Goal: Task Accomplishment & Management: Manage account settings

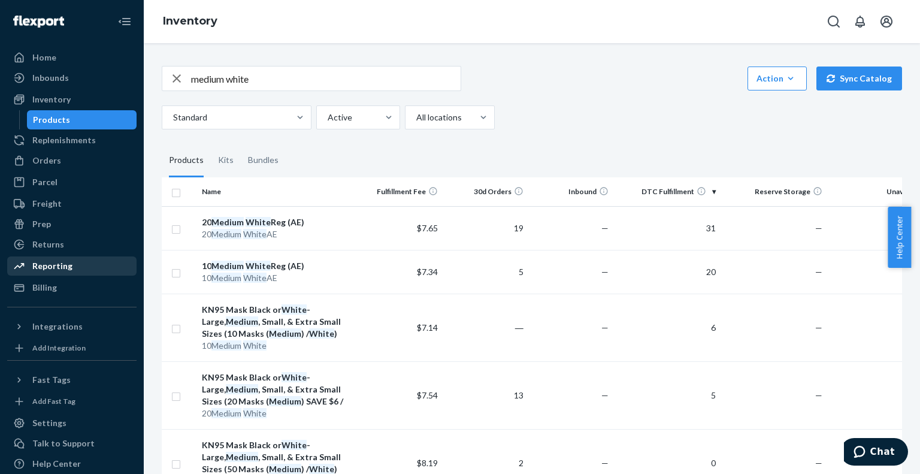
click at [43, 272] on div "Reporting" at bounding box center [71, 266] width 127 height 17
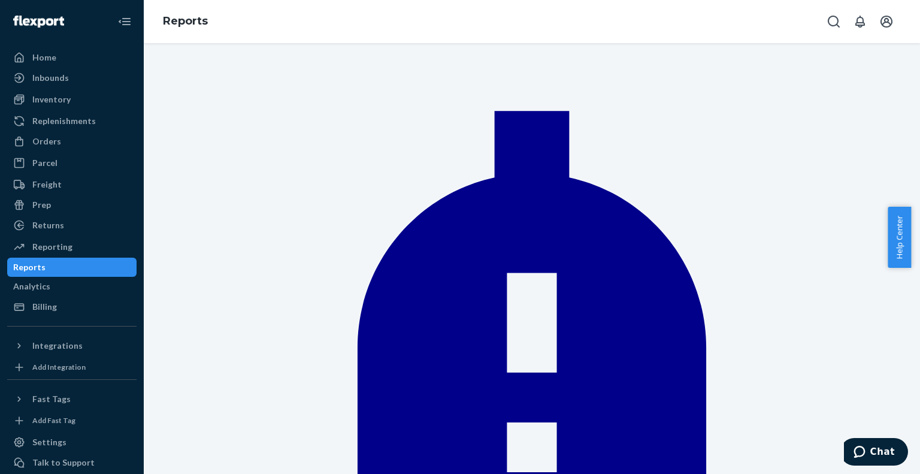
click at [63, 98] on div "Inventory" at bounding box center [51, 99] width 38 height 12
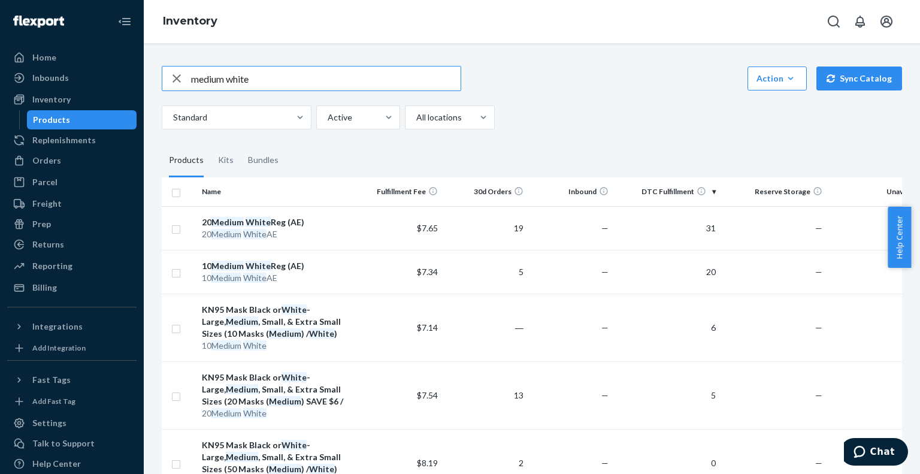
drag, startPoint x: 326, startPoint y: 83, endPoint x: 158, endPoint y: 74, distance: 168.0
type input "D86CYW4MPTS"
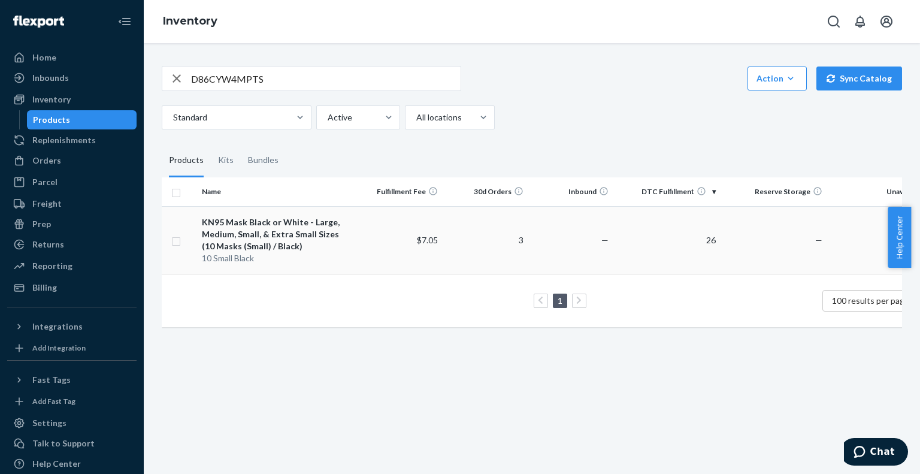
click at [260, 225] on div "KN95 Mask Black or White - Large, Medium, Small, & Extra Small Sizes (10 Masks …" at bounding box center [277, 234] width 150 height 36
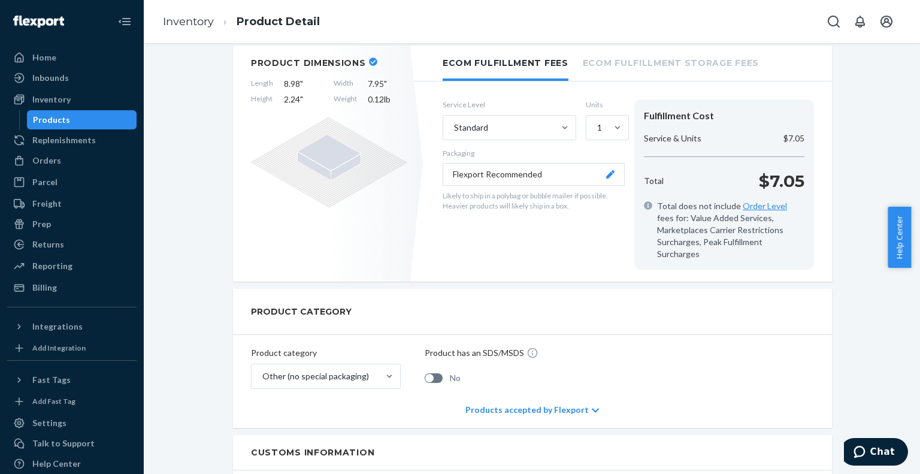
scroll to position [220, 0]
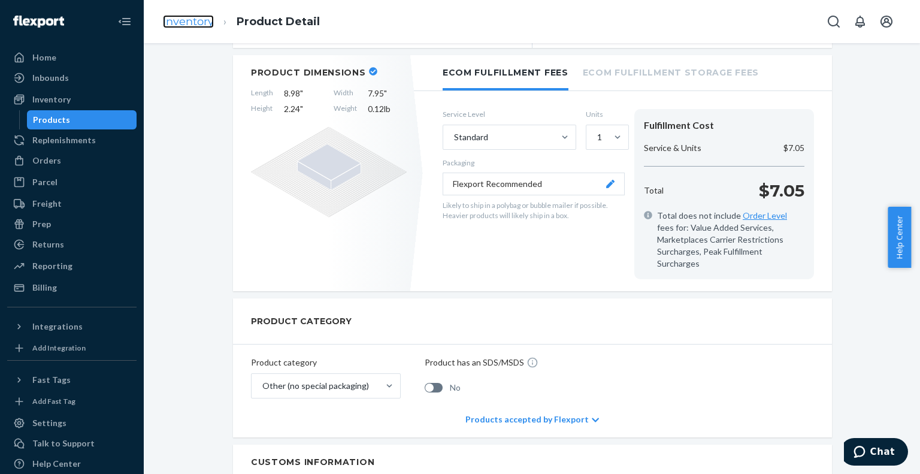
click at [192, 23] on link "Inventory" at bounding box center [188, 21] width 51 height 13
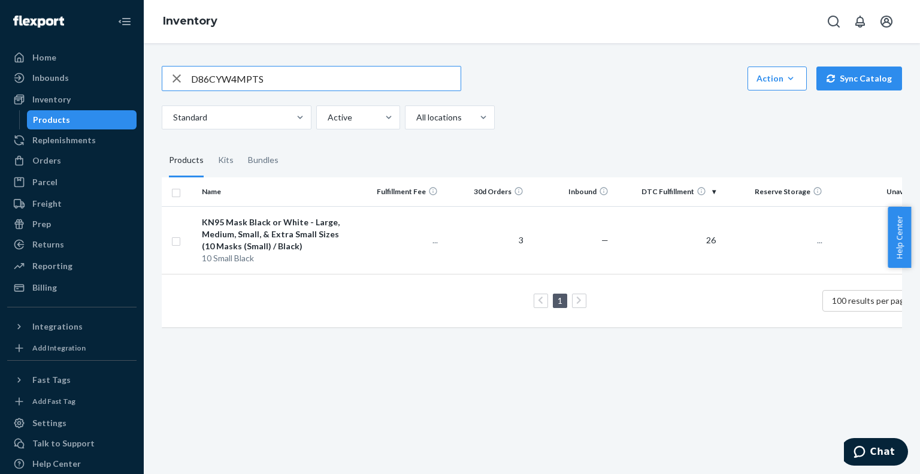
click at [232, 78] on input "D86CYW4MPTS" at bounding box center [326, 78] width 270 height 24
type input "DETSSF5ES8L"
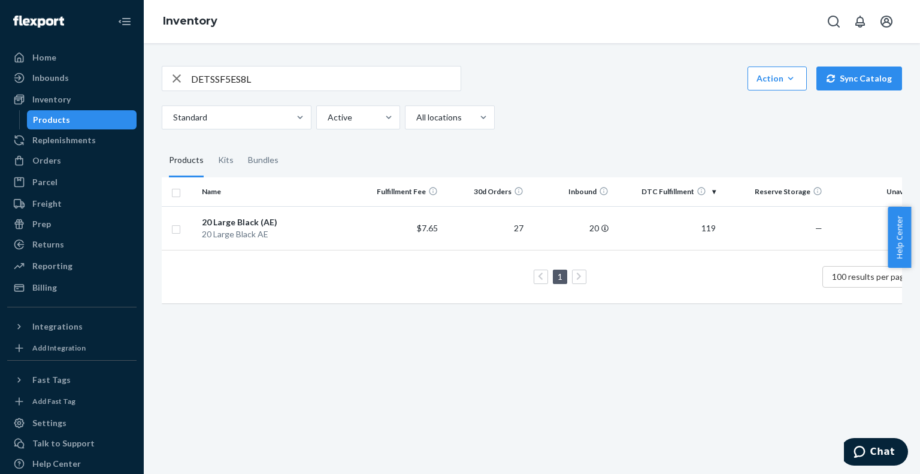
click at [240, 217] on div "20 Large Black (AE)" at bounding box center [277, 222] width 150 height 12
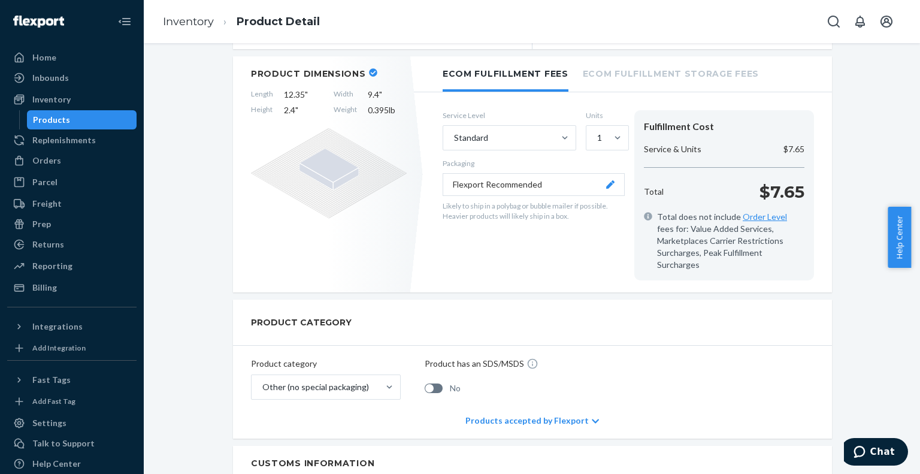
scroll to position [69, 0]
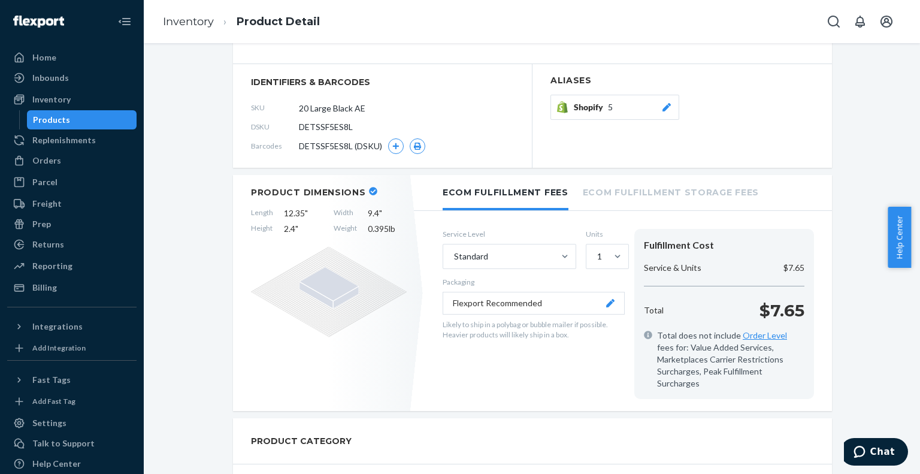
click at [320, 126] on span "DETSSF5ES8L" at bounding box center [326, 127] width 54 height 12
copy span "DETSSF5ES8L"
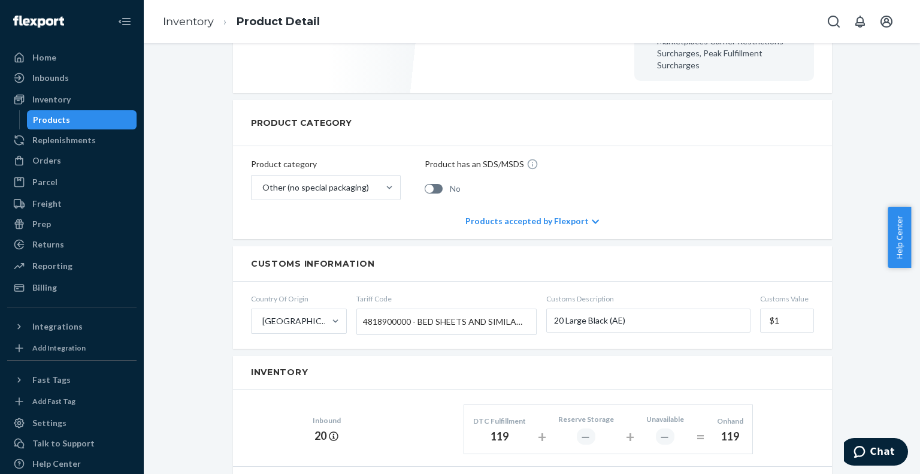
scroll to position [249, 0]
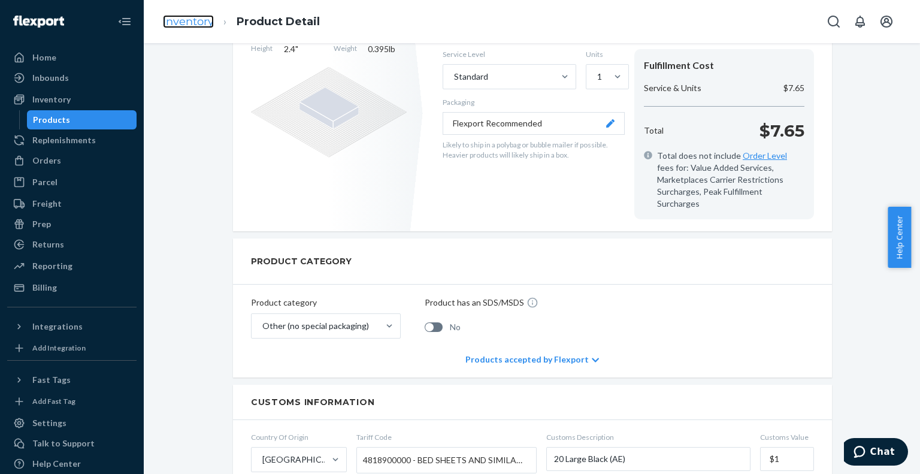
click at [206, 20] on link "Inventory" at bounding box center [188, 21] width 51 height 13
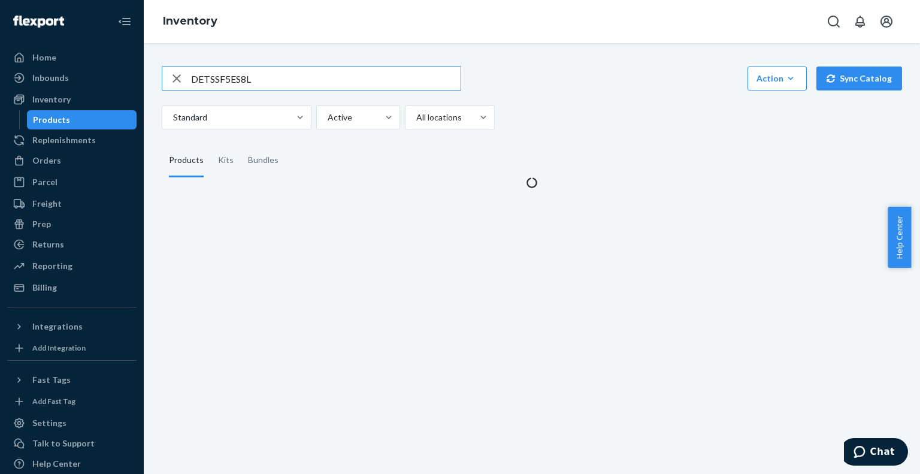
click at [220, 69] on input "DETSSF5ES8L" at bounding box center [326, 78] width 270 height 24
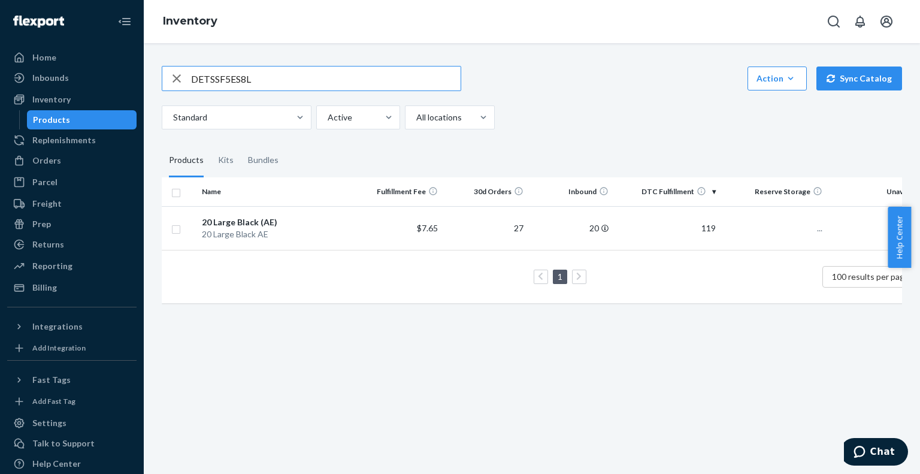
click at [220, 69] on input "DETSSF5ES8L" at bounding box center [326, 78] width 270 height 24
type input "DHMF8BWUAX4"
click at [240, 216] on div "10 Large Black (AE)" at bounding box center [277, 222] width 150 height 12
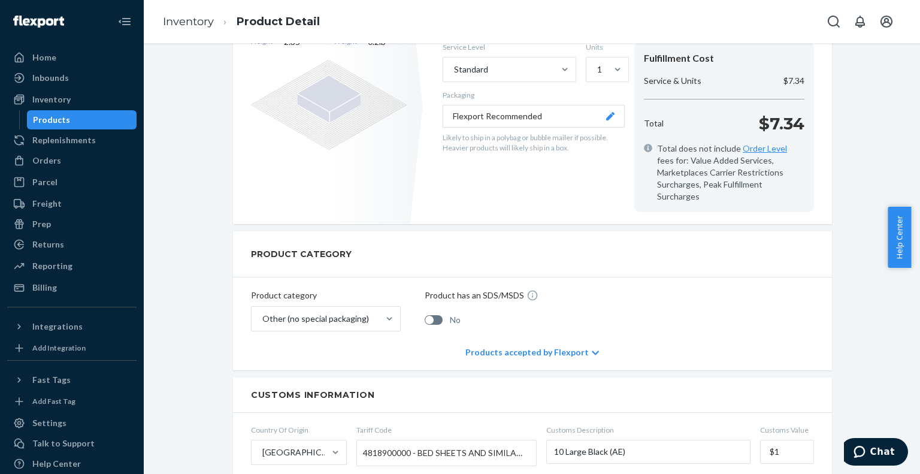
scroll to position [120, 0]
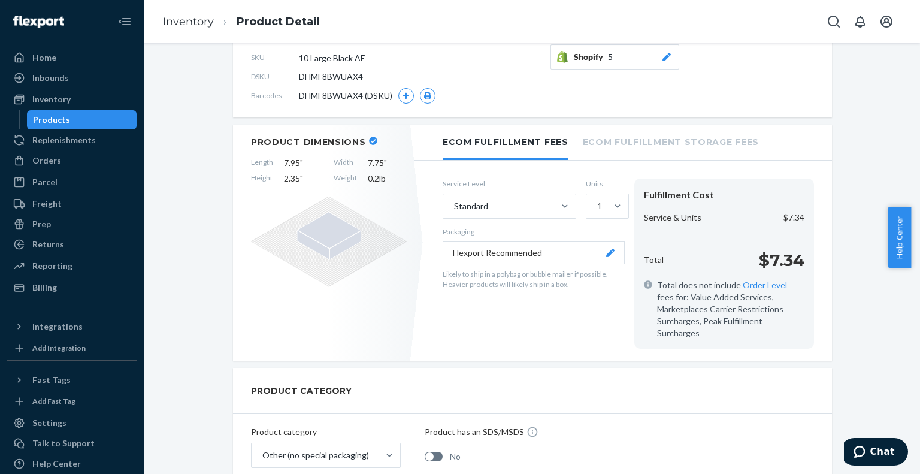
click at [322, 71] on span "DHMF8BWUAX4" at bounding box center [331, 77] width 64 height 12
copy span "DHMF8BWUAX4"
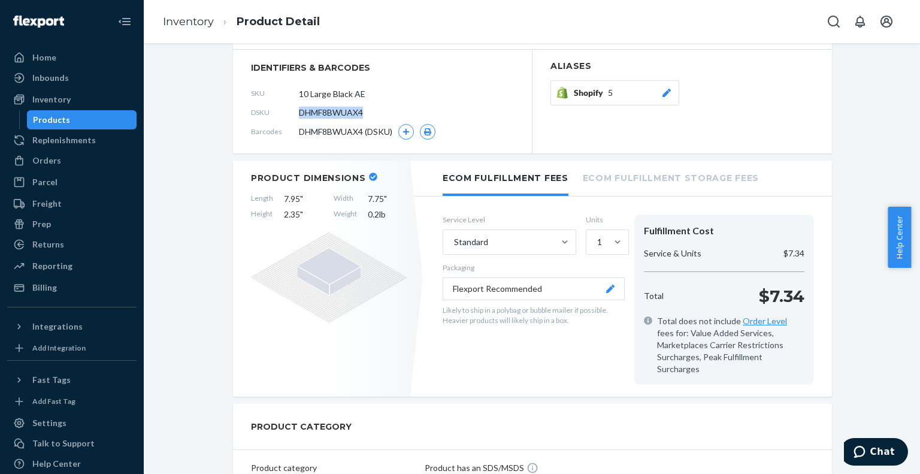
scroll to position [0, 0]
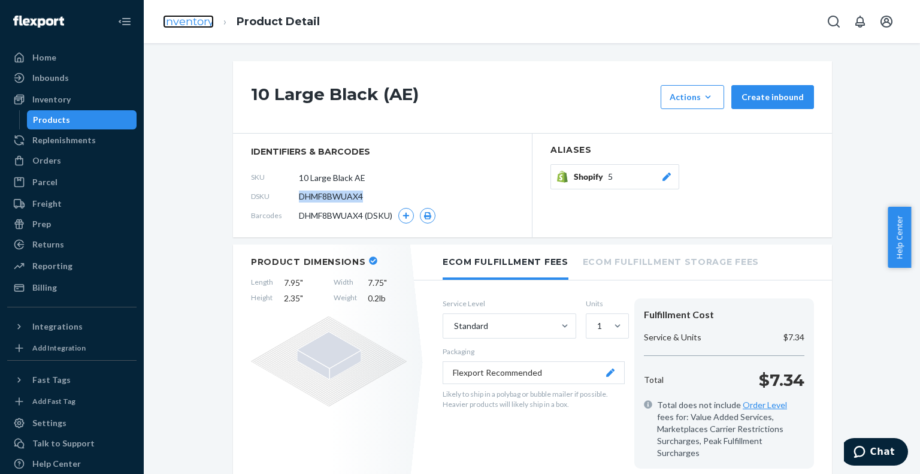
click at [190, 26] on link "Inventory" at bounding box center [188, 21] width 51 height 13
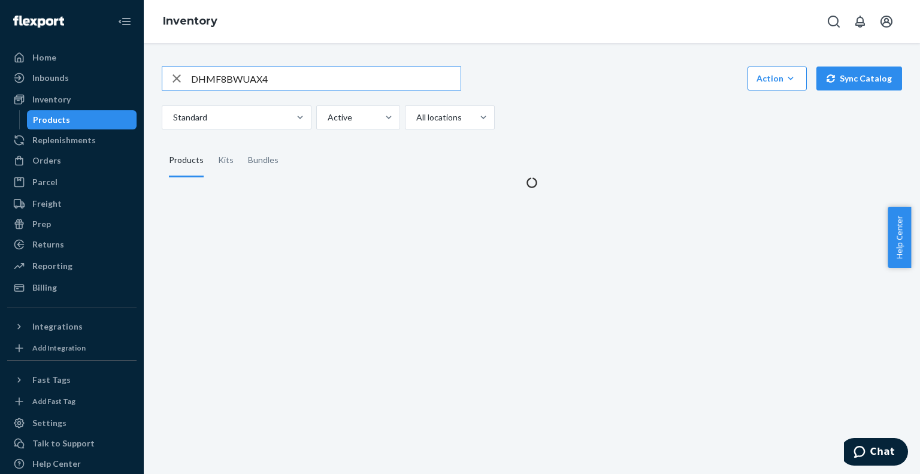
click at [217, 77] on input "DHMF8BWUAX4" at bounding box center [326, 78] width 270 height 24
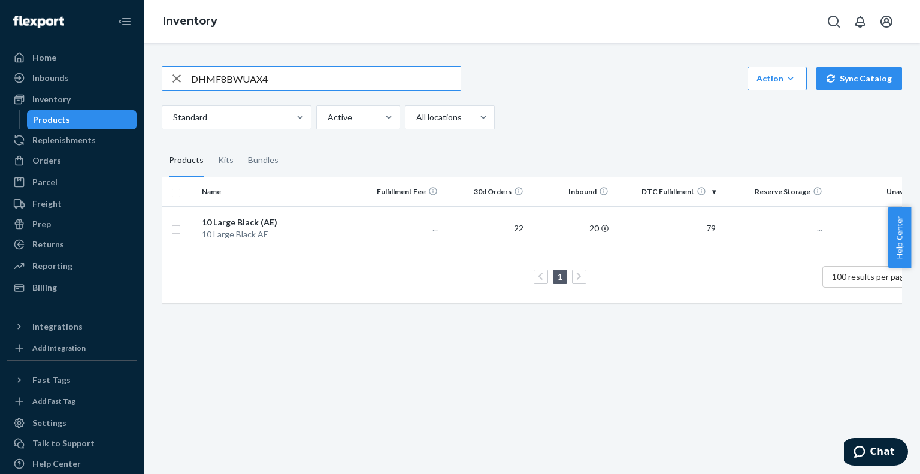
click at [217, 77] on input "DHMF8BWUAX4" at bounding box center [326, 78] width 270 height 24
type input "DUSHBL46FTF"
click at [264, 222] on div "20 Medium White Reg (AE)" at bounding box center [277, 222] width 150 height 12
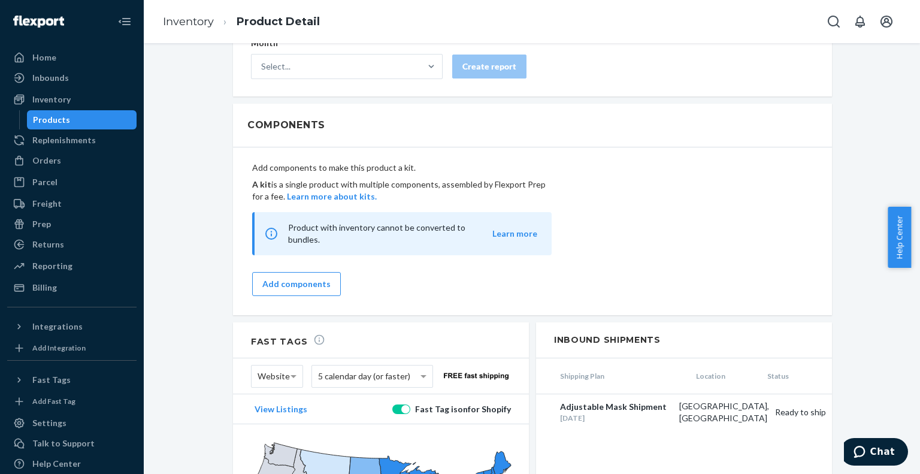
scroll to position [728, 0]
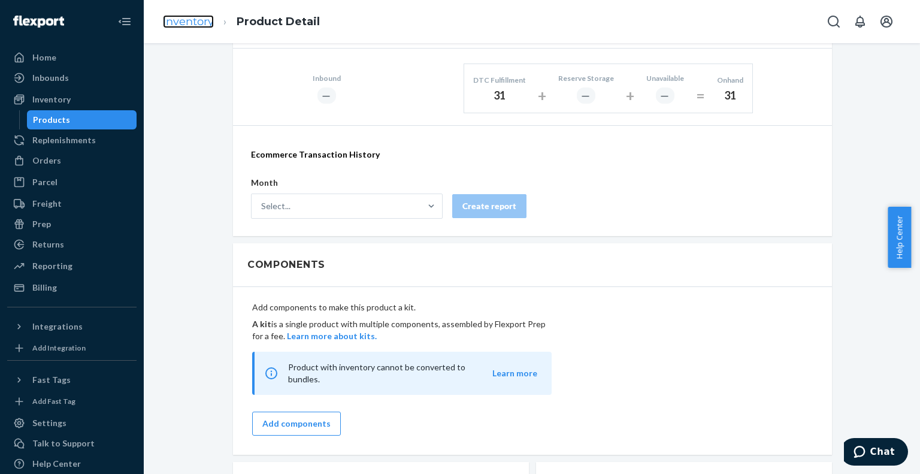
click at [205, 23] on link "Inventory" at bounding box center [188, 21] width 51 height 13
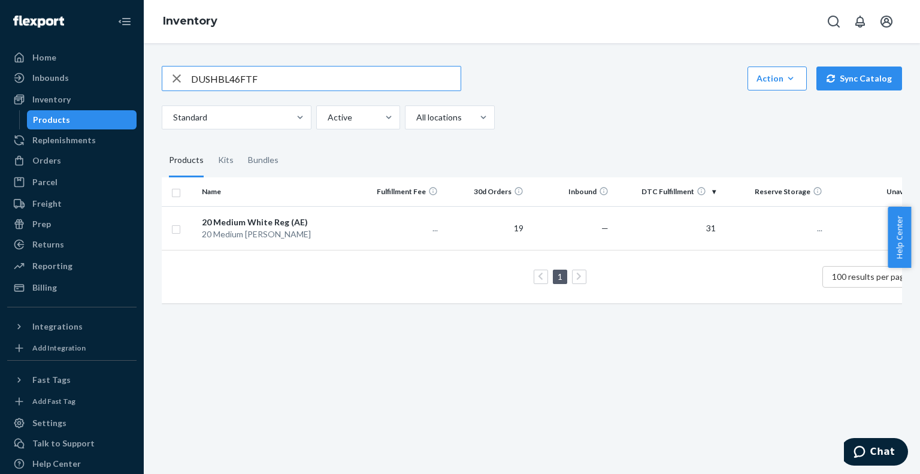
click at [232, 88] on input "DUSHBL46FTF" at bounding box center [326, 78] width 270 height 24
type input "D7AXL65AWUB"
click at [313, 224] on div "20 Medium Black Reg (AE)" at bounding box center [277, 222] width 150 height 12
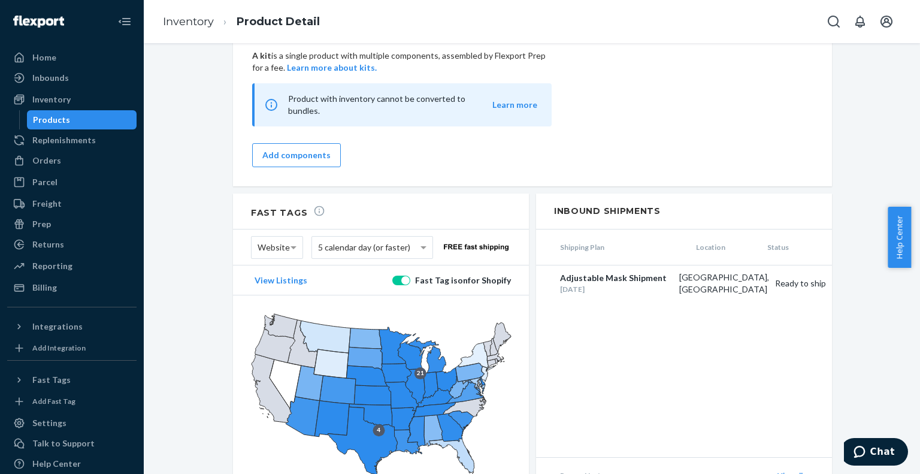
scroll to position [997, 0]
click at [186, 23] on link "Inventory" at bounding box center [188, 21] width 51 height 13
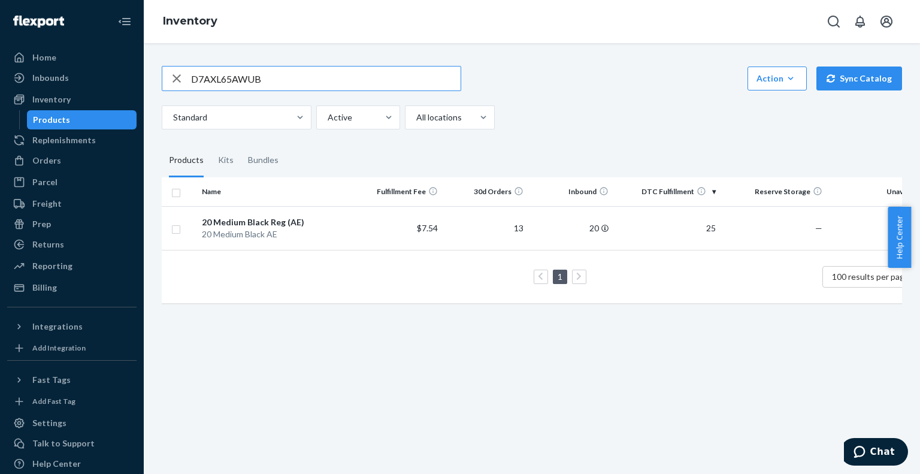
click at [223, 80] on input "D7AXL65AWUB" at bounding box center [326, 78] width 270 height 24
paste input "K4TBQFY78L"
type input "DK4TBQFY78L"
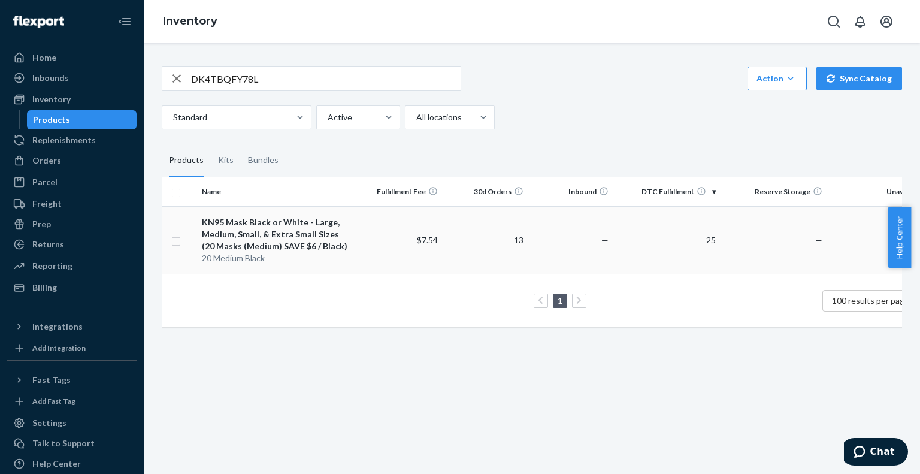
click at [246, 229] on div "KN95 Mask Black or White - Large, Medium, Small, & Extra Small Sizes (20 Masks …" at bounding box center [277, 234] width 150 height 36
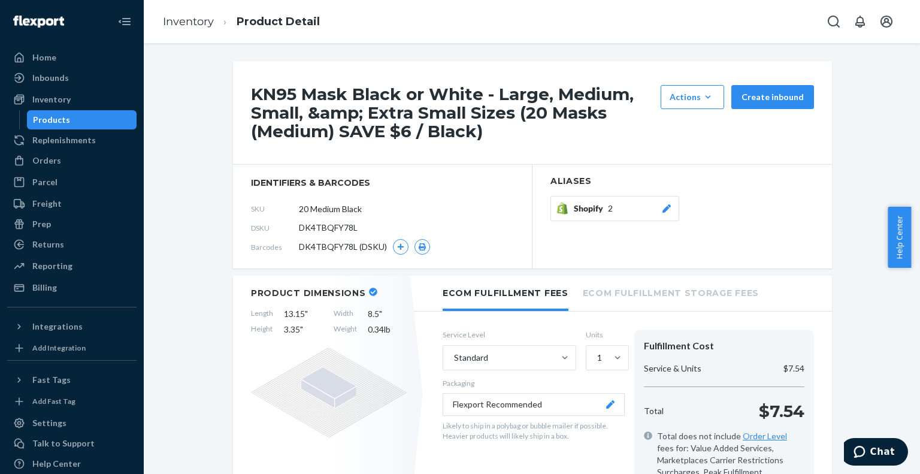
click at [331, 228] on span "DK4TBQFY78L" at bounding box center [328, 228] width 59 height 12
copy span "DK4TBQFY78L"
click at [201, 28] on li "Inventory" at bounding box center [188, 22] width 51 height 16
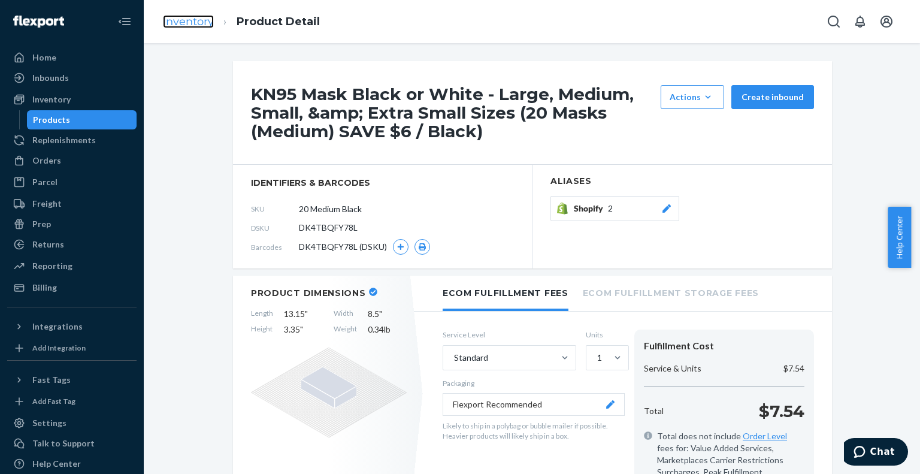
click at [197, 19] on link "Inventory" at bounding box center [188, 21] width 51 height 13
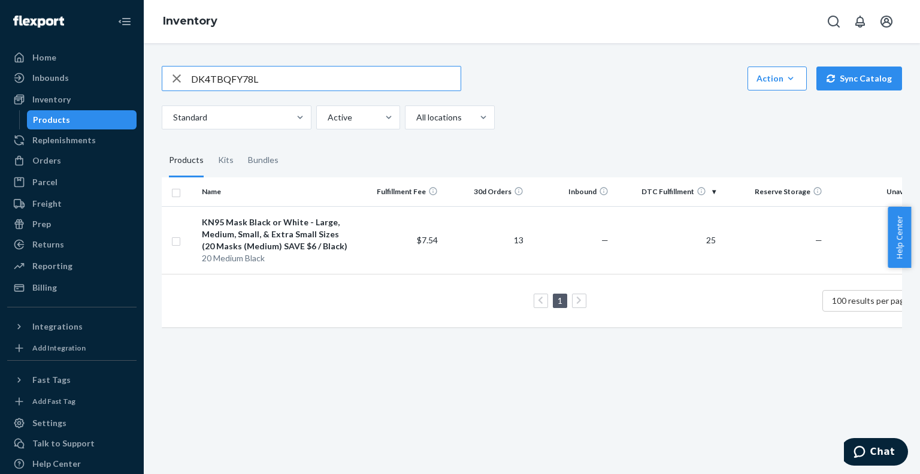
click at [219, 78] on input "DK4TBQFY78L" at bounding box center [326, 78] width 270 height 24
paste input "J9SS4964LA"
type input "DJ9SS4964LA"
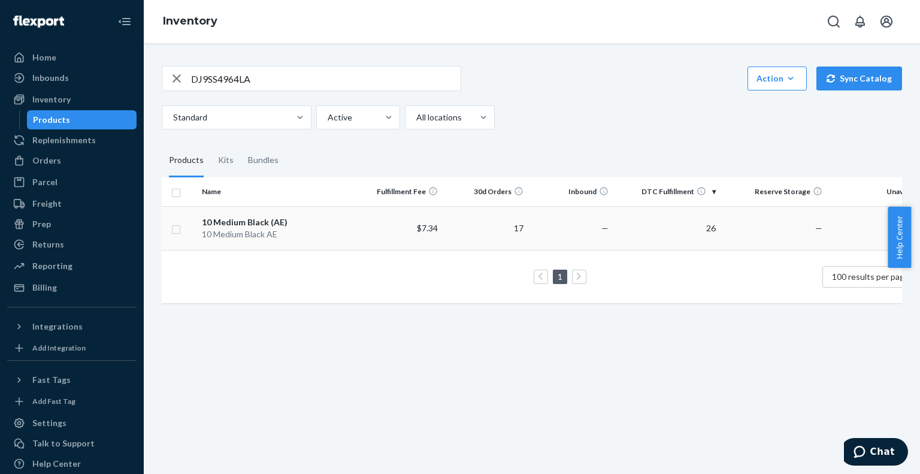
click at [252, 217] on div "10 Medium Black (AE)" at bounding box center [277, 222] width 150 height 12
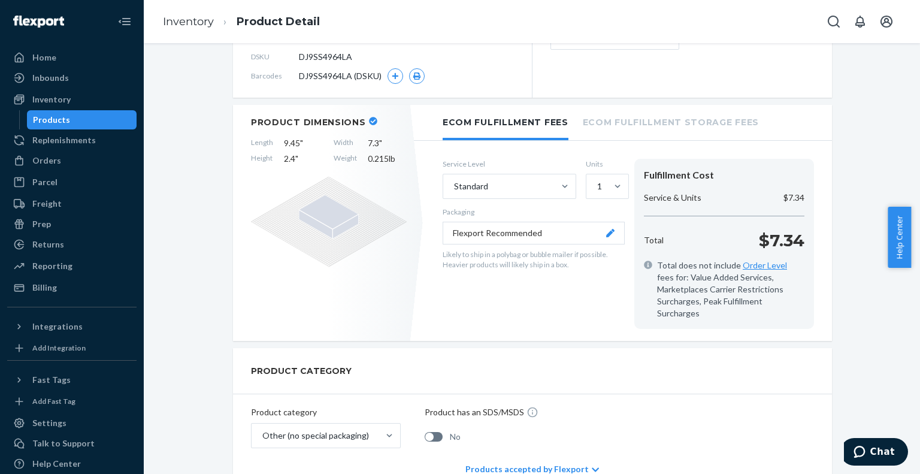
scroll to position [69, 0]
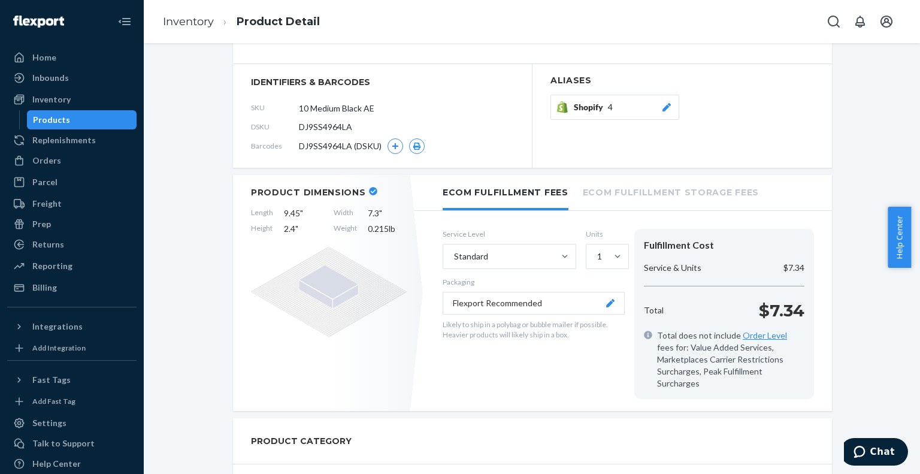
click at [652, 184] on li "Ecom Fulfillment Storage Fees" at bounding box center [671, 191] width 176 height 33
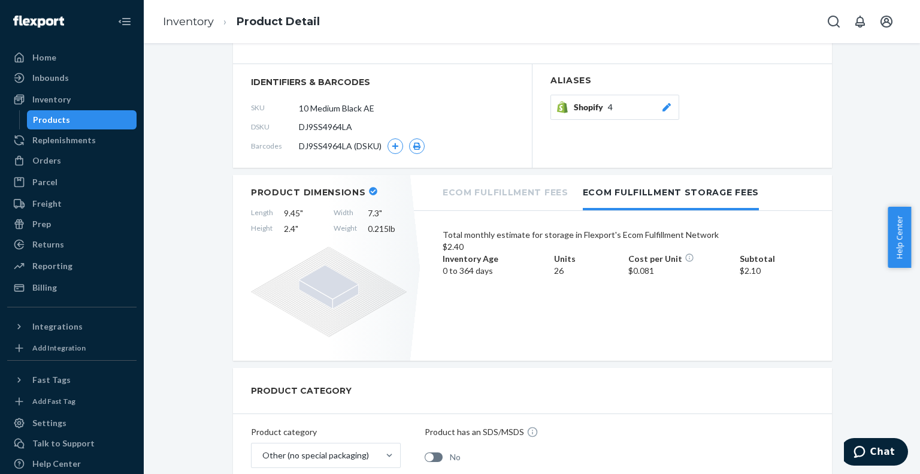
click at [503, 195] on li "Ecom Fulfillment Fees" at bounding box center [506, 191] width 126 height 33
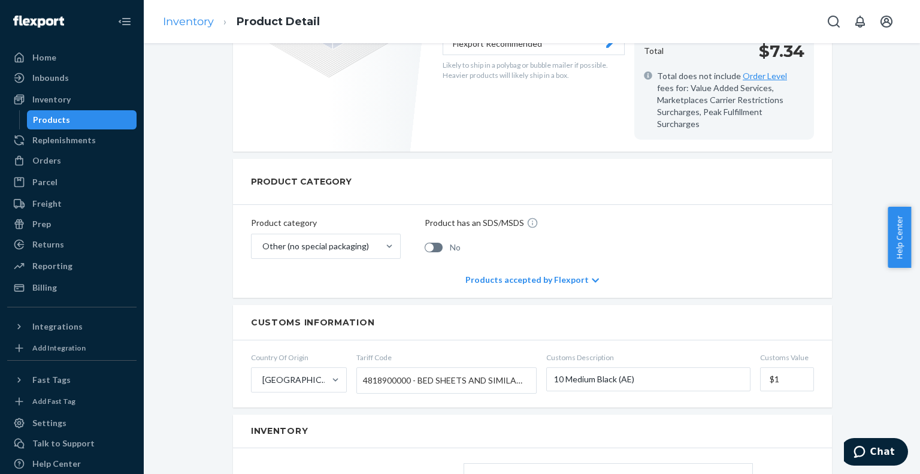
scroll to position [309, 0]
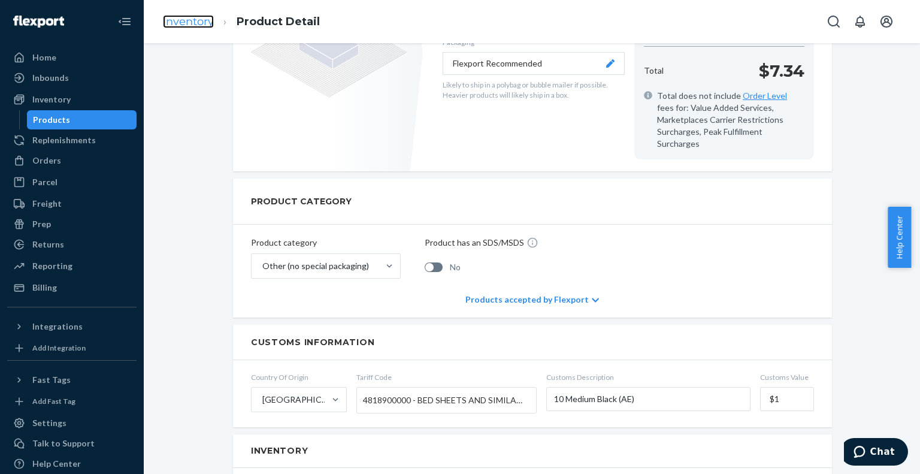
click at [206, 19] on link "Inventory" at bounding box center [188, 21] width 51 height 13
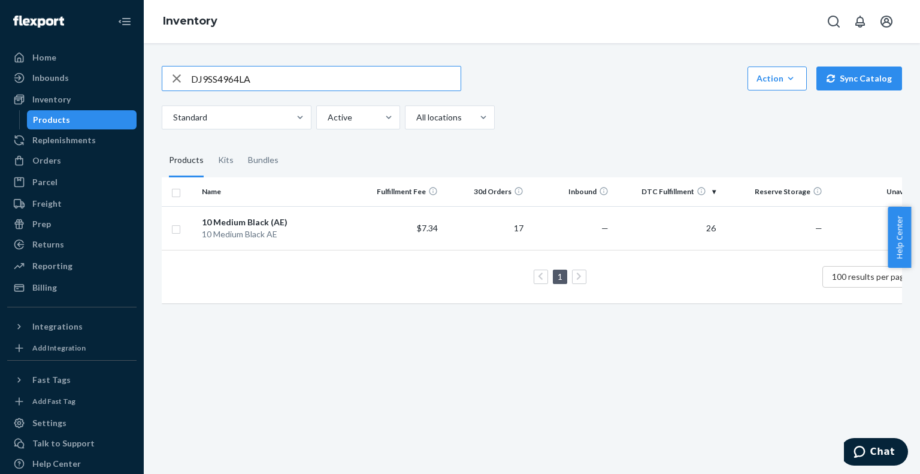
click at [204, 71] on input "DJ9SS4964LA" at bounding box center [326, 78] width 270 height 24
type input "D86CYW4MPTS"
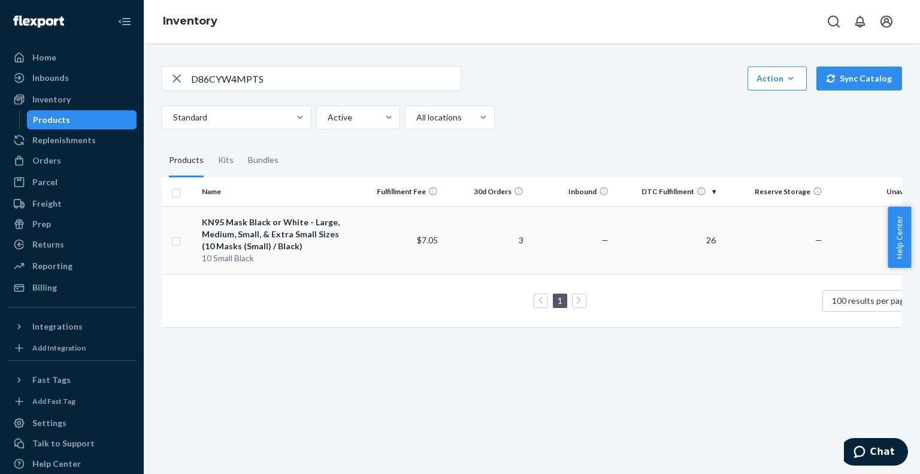
click at [247, 249] on div "KN95 Mask Black or White - Large, Medium, Small, & Extra Small Sizes (10 Masks …" at bounding box center [277, 234] width 150 height 36
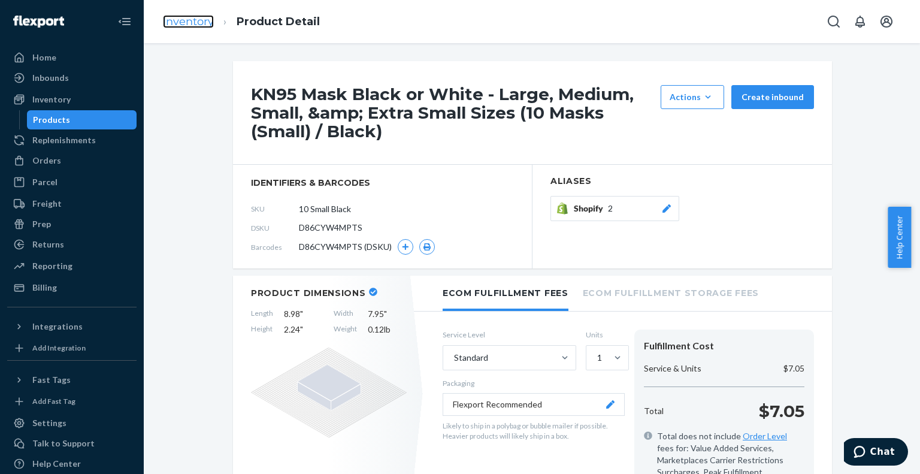
click at [187, 22] on link "Inventory" at bounding box center [188, 21] width 51 height 13
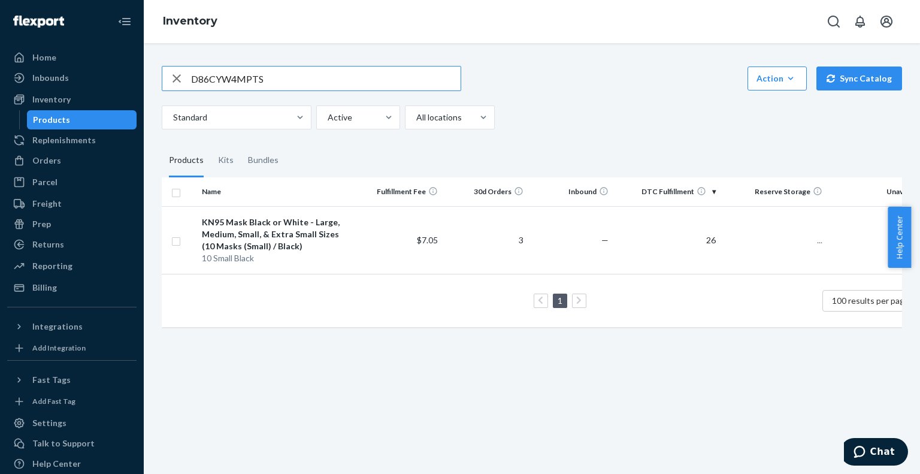
click at [216, 84] on input "D86CYW4MPTS" at bounding box center [326, 78] width 270 height 24
type input "DHMF8BWUAX4"
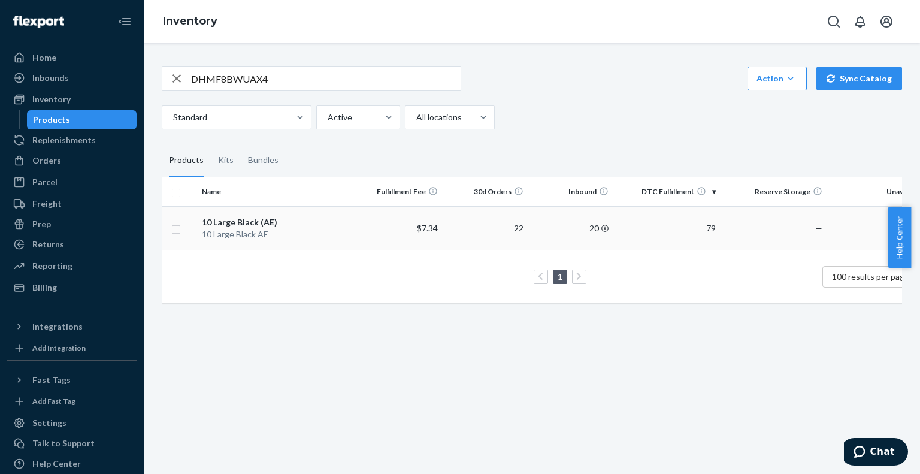
click at [253, 223] on div "10 Large Black (AE)" at bounding box center [277, 222] width 150 height 12
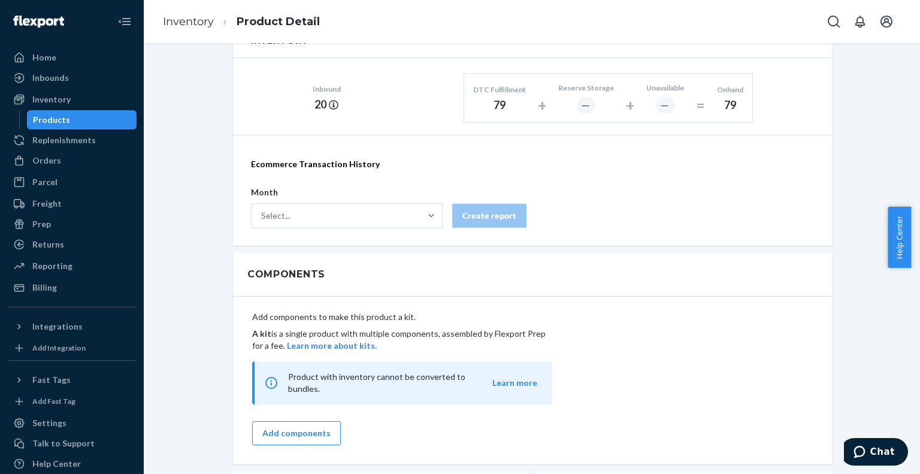
scroll to position [1028, 0]
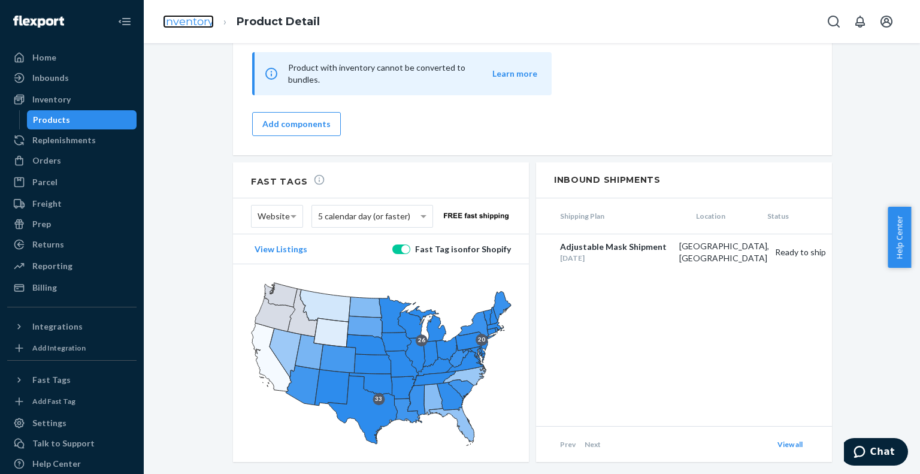
click at [183, 21] on link "Inventory" at bounding box center [188, 21] width 51 height 13
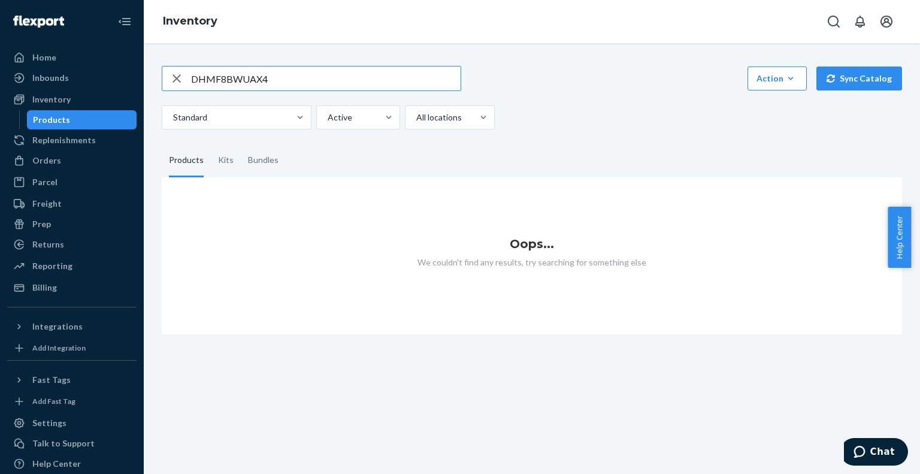
click at [240, 81] on input "DHMF8BWUAX4" at bounding box center [326, 78] width 270 height 24
type input "D6AJ2HVSA5R"
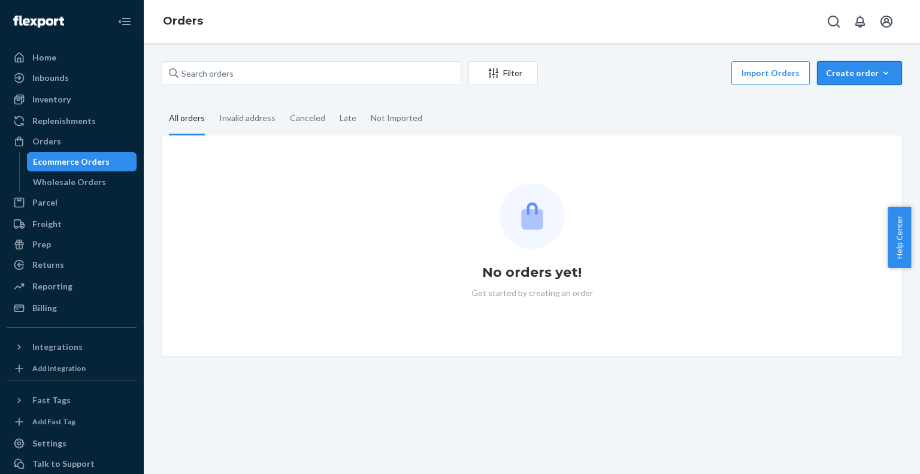
click at [845, 74] on div "Create order" at bounding box center [859, 73] width 67 height 12
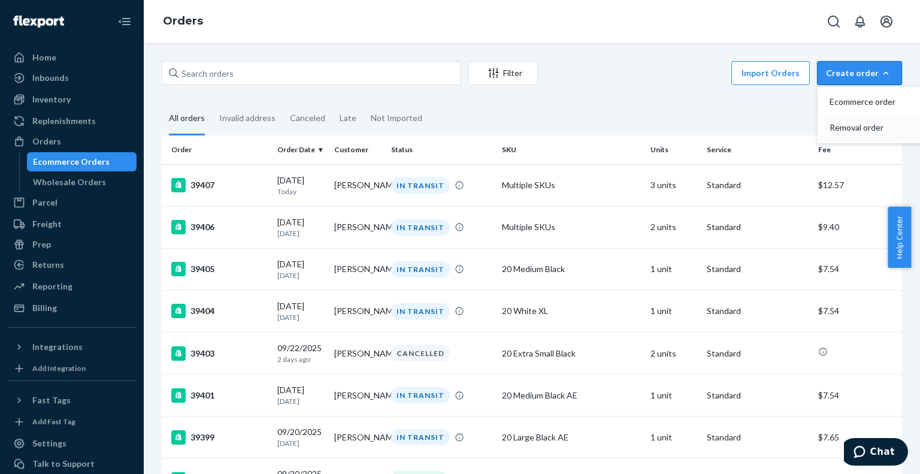
click at [860, 126] on span "Removal order" at bounding box center [867, 127] width 74 height 8
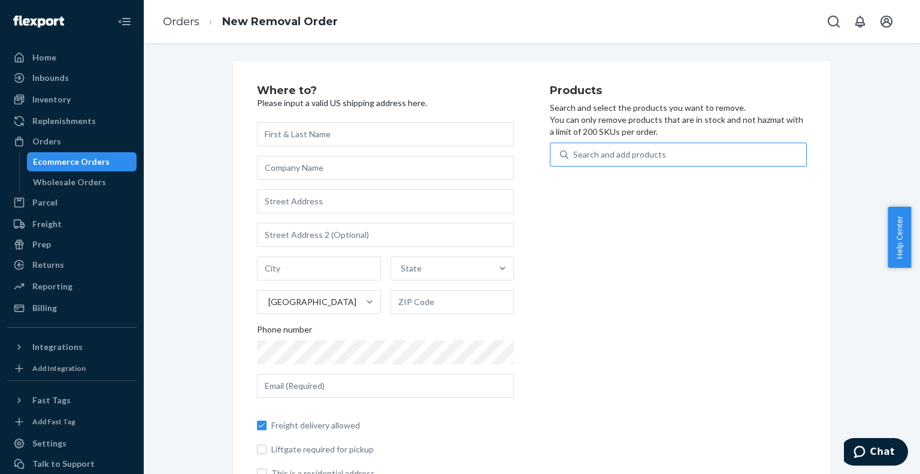
click at [620, 154] on div "Search and add products" at bounding box center [619, 155] width 93 height 12
click at [574, 154] on input "Search and add products" at bounding box center [573, 155] width 1 height 12
paste input "D86CYW4MPTS"
type input "D86CYW4MPTS"
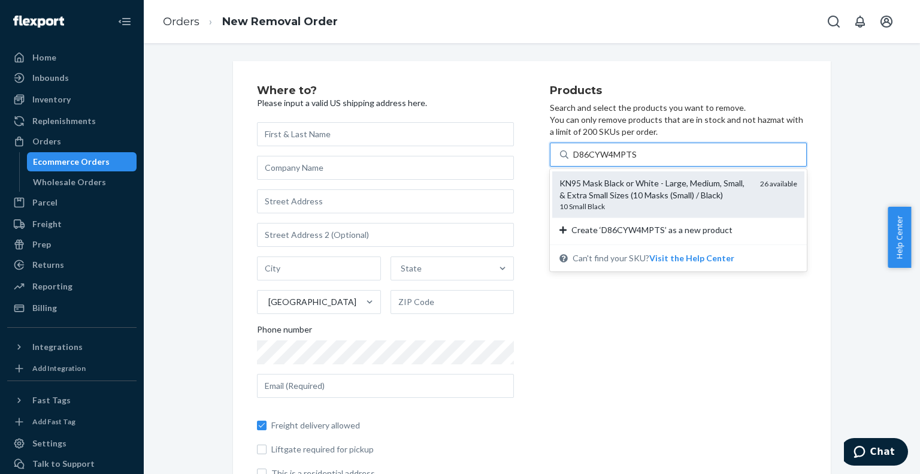
click at [618, 184] on div "KN95 Mask Black or White - Large, Medium, Small, & Extra Small Sizes (10 Masks …" at bounding box center [654, 189] width 191 height 24
click at [618, 161] on input "D86CYW4MPTS" at bounding box center [605, 155] width 64 height 12
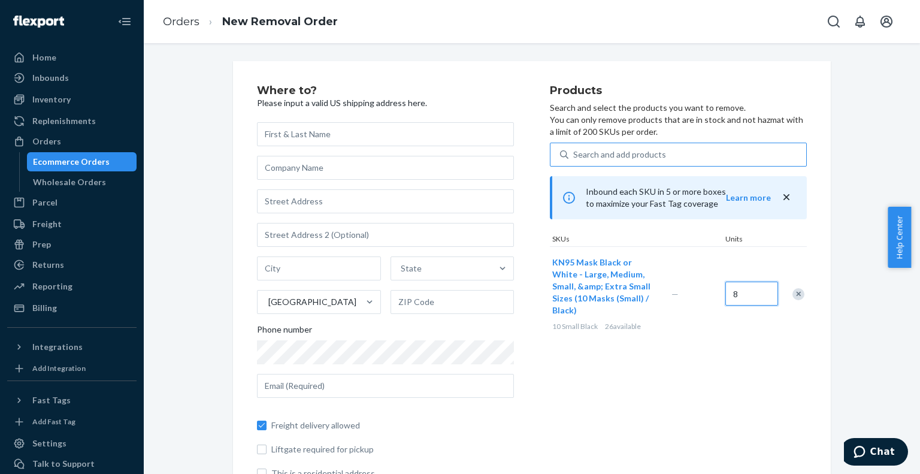
type input "8"
click at [752, 357] on div "Products Search and select the products you want to remove. You can only remove…" at bounding box center [678, 287] width 257 height 404
click at [637, 153] on div "Search and add products" at bounding box center [619, 155] width 93 height 12
click at [574, 153] on input "0 results available. Use Up and Down to choose options, press Enter to select t…" at bounding box center [573, 155] width 1 height 12
paste input "DETSSF5ES8L"
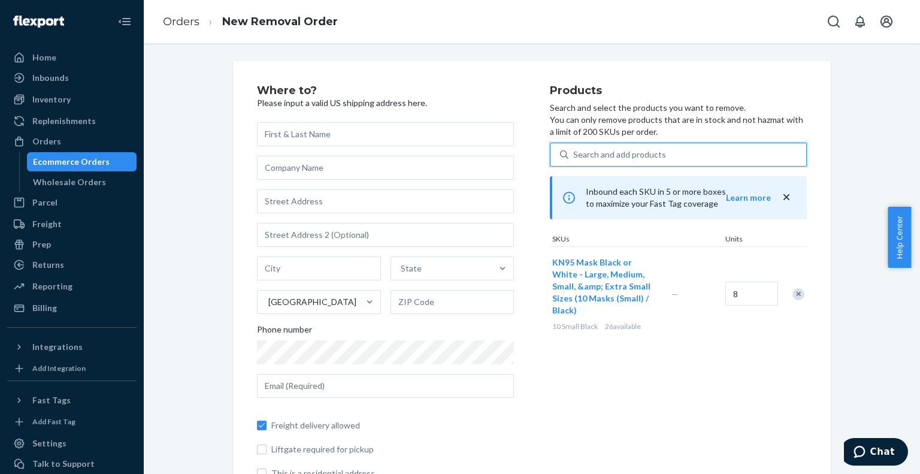
type input "DETSSF5ES8L"
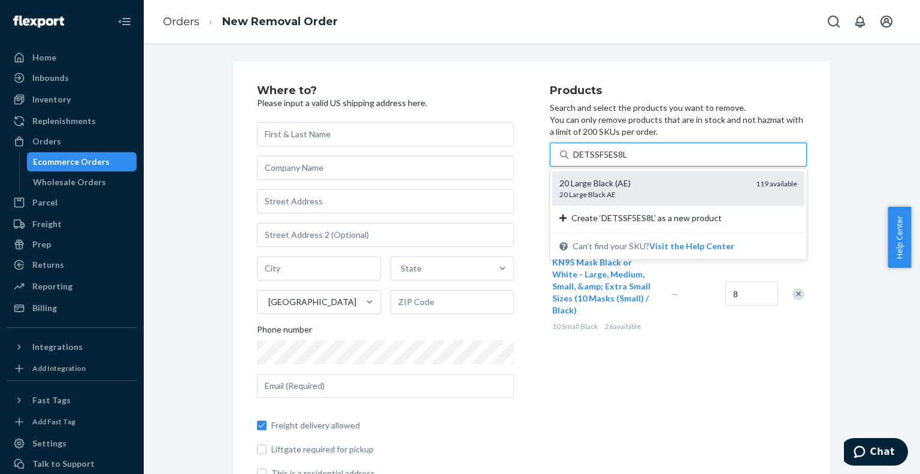
click at [642, 195] on div "20 Large Black AE" at bounding box center [652, 194] width 187 height 10
click at [628, 161] on input "DETSSF5ES8L" at bounding box center [600, 155] width 55 height 12
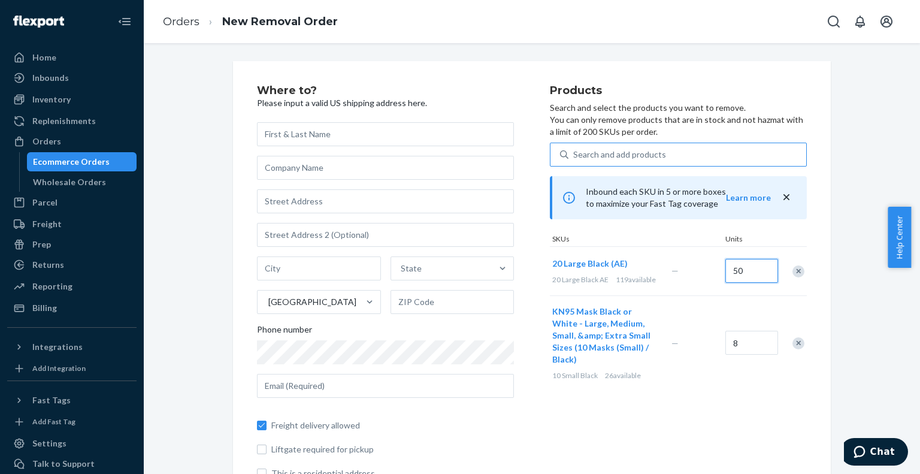
type input "50"
click at [845, 205] on div "Where to? Please input a valid US shipping address here. State United States Ph…" at bounding box center [532, 287] width 758 height 452
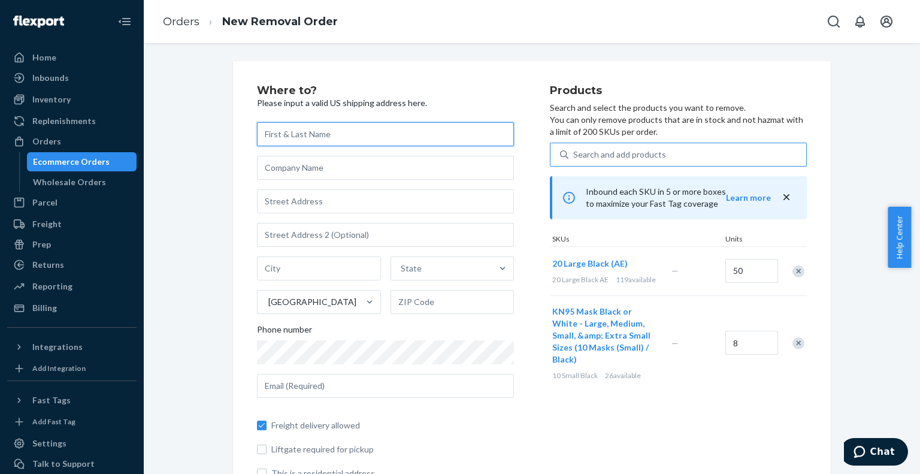
click at [320, 135] on input "text" at bounding box center [385, 134] width 257 height 24
type input "i"
type input "[PERSON_NAME]"
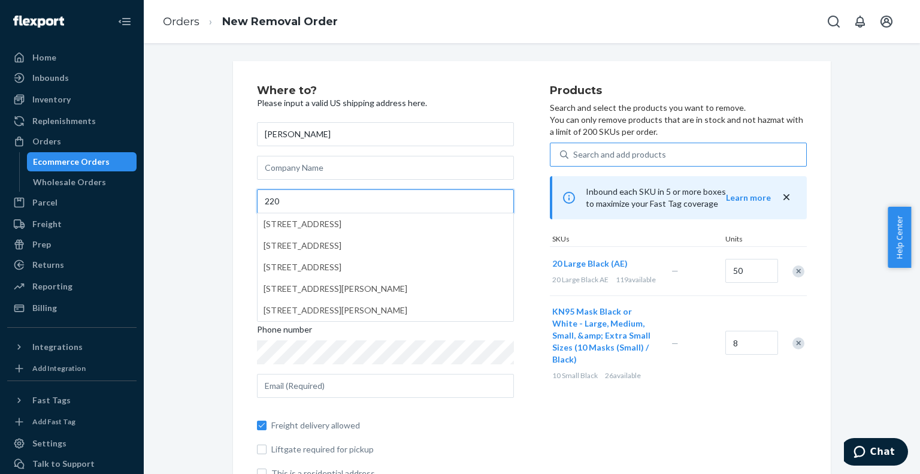
type input "220 E Havasu Pl"
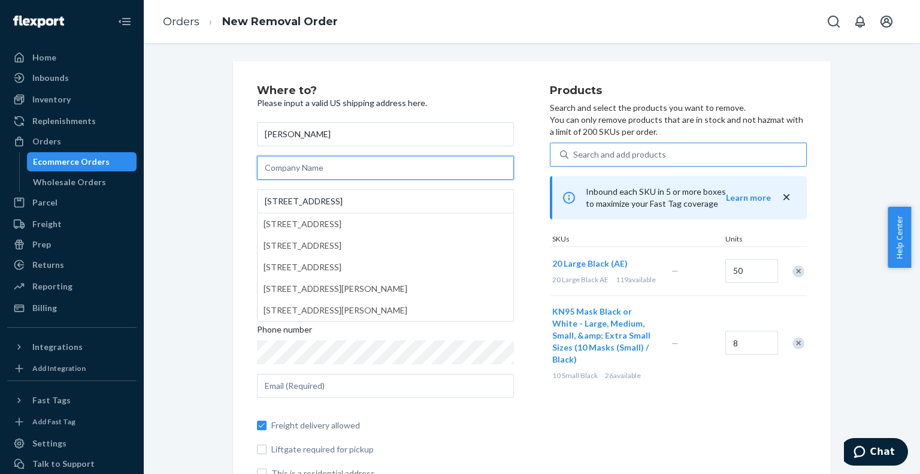
type input "HomeSmart Products"
type input "Chandler"
type input "AZ"
type input "85249-1220"
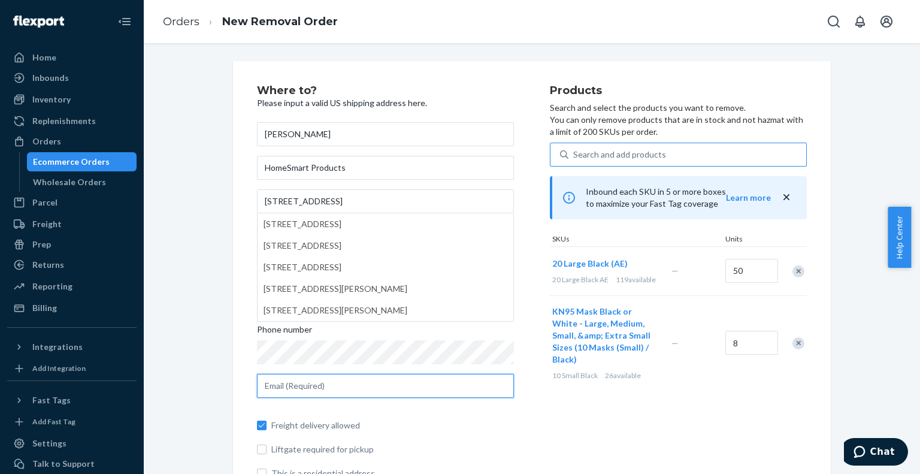
type input "billnagy1@gmail.com"
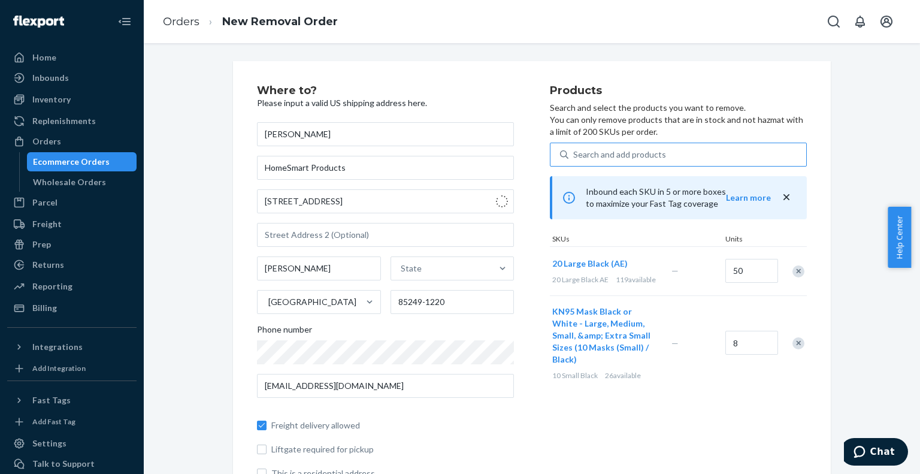
type input "85249"
click at [218, 257] on div "Where to? Please input a valid US shipping address here. Bill Nagy HomeSmart Pr…" at bounding box center [532, 287] width 758 height 452
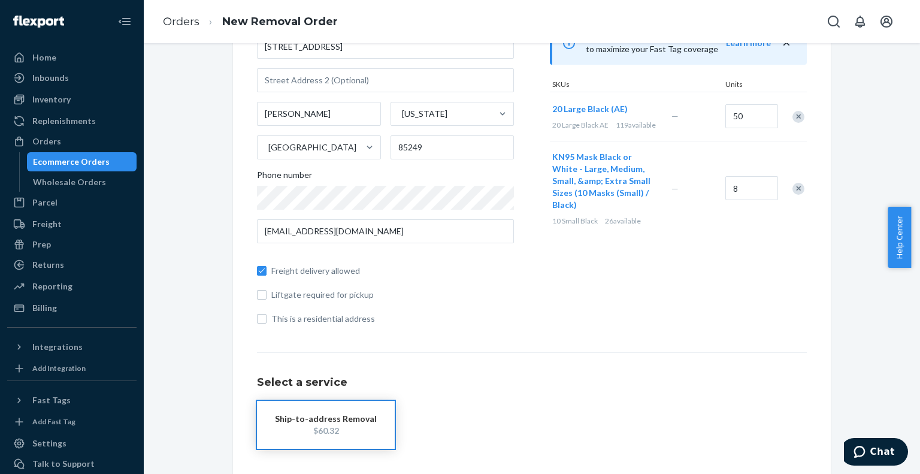
scroll to position [305, 0]
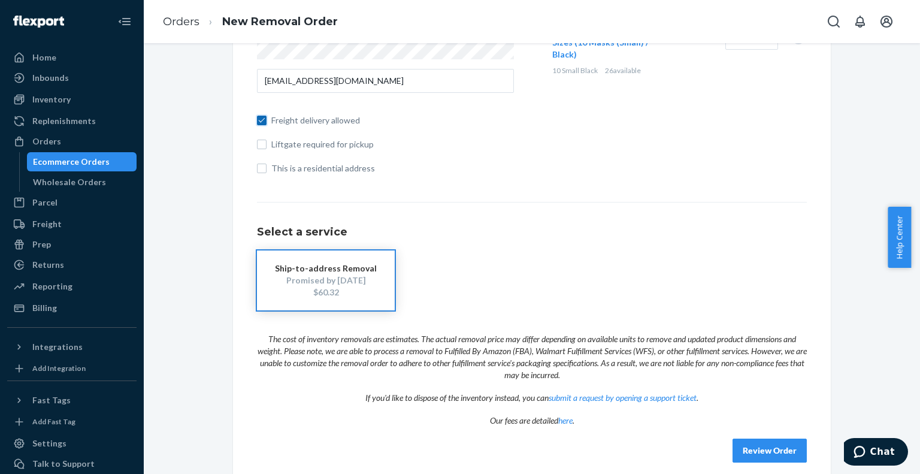
click at [258, 120] on input "Freight delivery allowed" at bounding box center [262, 121] width 10 height 10
checkbox input "false"
click at [575, 234] on h1 "Select a service" at bounding box center [532, 232] width 550 height 12
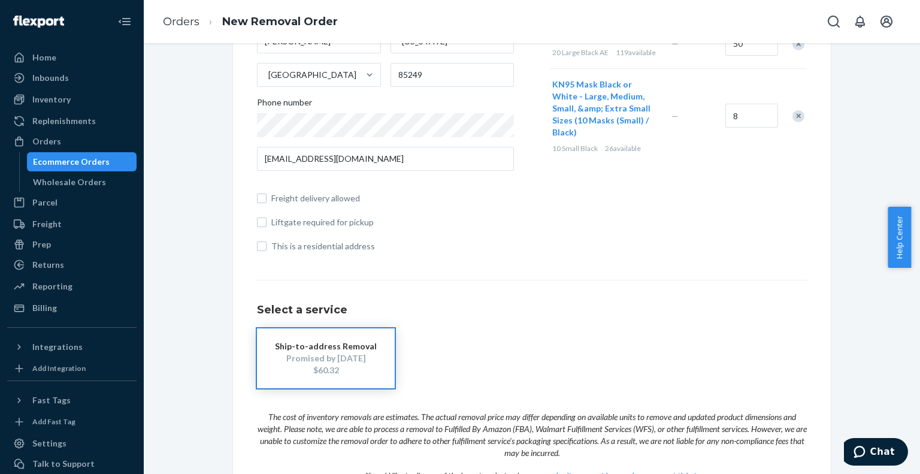
scroll to position [65, 0]
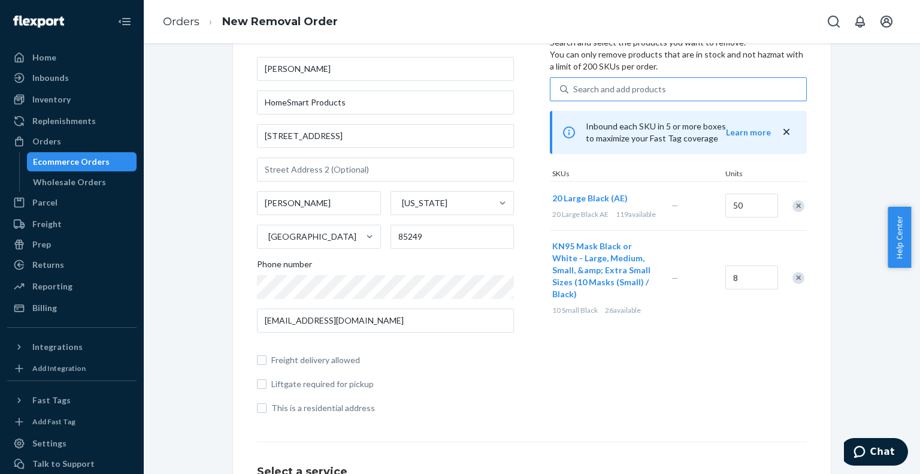
click at [588, 86] on div "Search and add products" at bounding box center [619, 89] width 93 height 12
click at [574, 86] on input "Search and add products" at bounding box center [573, 89] width 1 height 12
click at [588, 86] on div "Search and add products" at bounding box center [619, 89] width 93 height 12
click at [574, 86] on input "0 results available. Use Up and Down to choose options, press Enter to select t…" at bounding box center [573, 89] width 1 height 12
click at [611, 88] on div "Search and add products" at bounding box center [619, 89] width 93 height 12
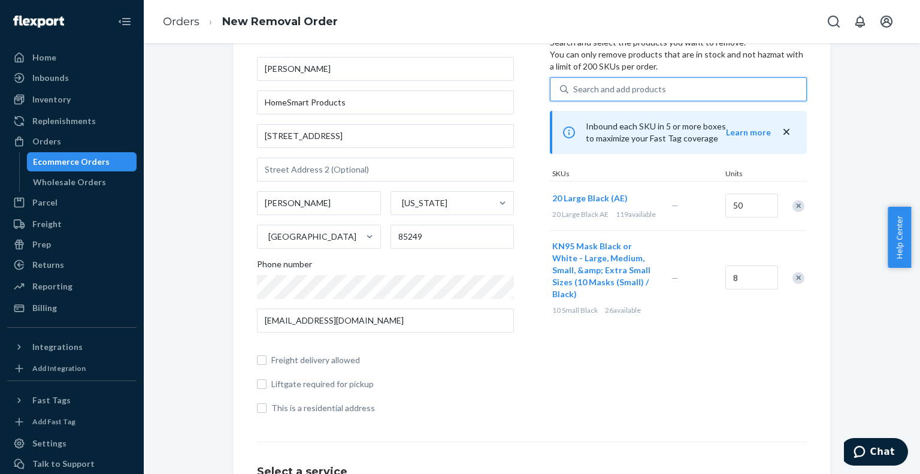
click at [574, 88] on input "0 results available. Select is focused ,type to refine list, press Down to open…" at bounding box center [573, 89] width 1 height 12
paste input "DHMF8BWUAX4"
type input "DHMF8BWUAX4"
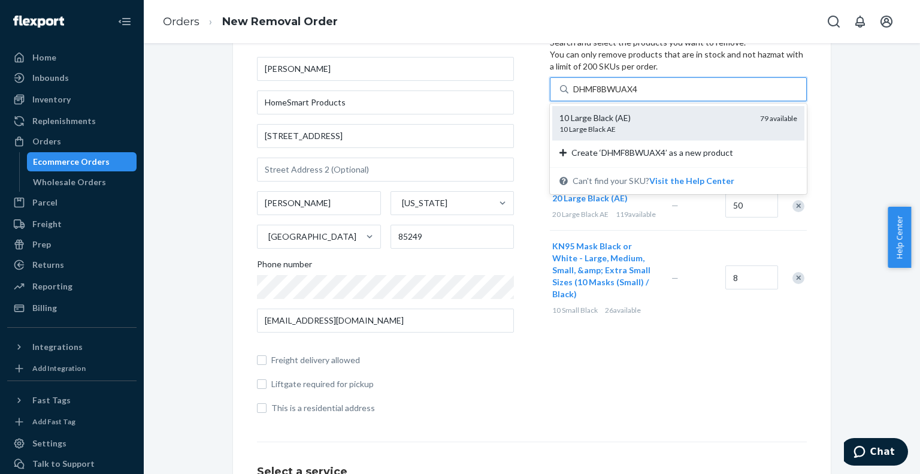
click at [679, 132] on div "10 Large Black AE" at bounding box center [654, 129] width 191 height 10
click at [640, 95] on input "DHMF8BWUAX4" at bounding box center [606, 89] width 67 height 12
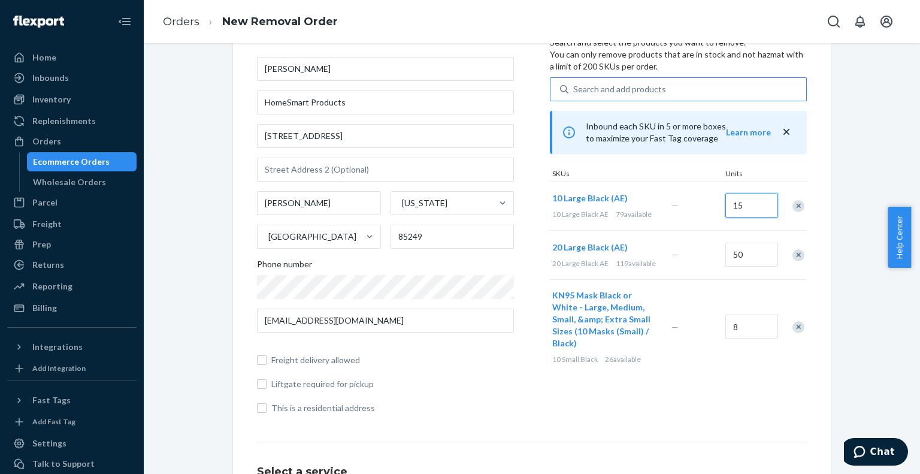
type input "15"
click at [793, 202] on div "Remove Item" at bounding box center [798, 206] width 12 height 12
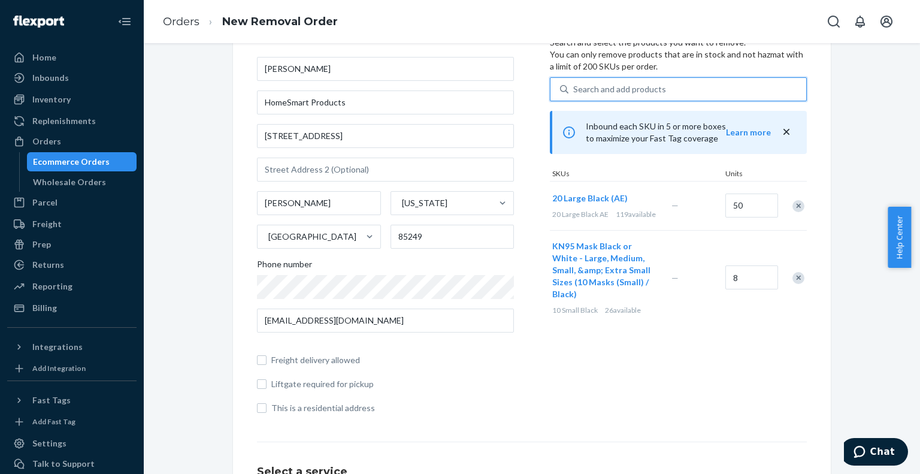
click at [649, 87] on div "Search and add products" at bounding box center [619, 89] width 93 height 12
click at [574, 87] on input "0 results available. Use Up and Down to choose options, press Enter to select t…" at bounding box center [573, 89] width 1 height 12
paste input "DK4TBQFY78L"
type input "DK4TBQFY78L"
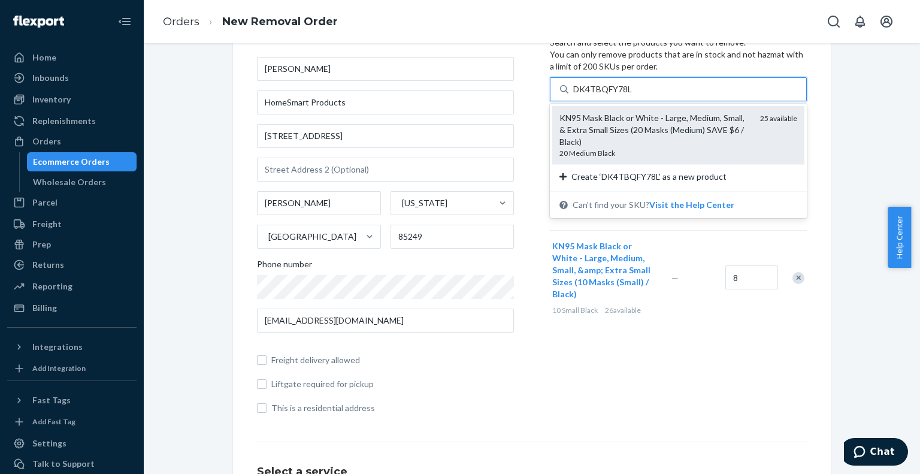
click at [638, 138] on div "KN95 Mask Black or White - Large, Medium, Small, & Extra Small Sizes (20 Masks …" at bounding box center [654, 130] width 191 height 36
click at [632, 95] on input "DK4TBQFY78L" at bounding box center [602, 89] width 59 height 12
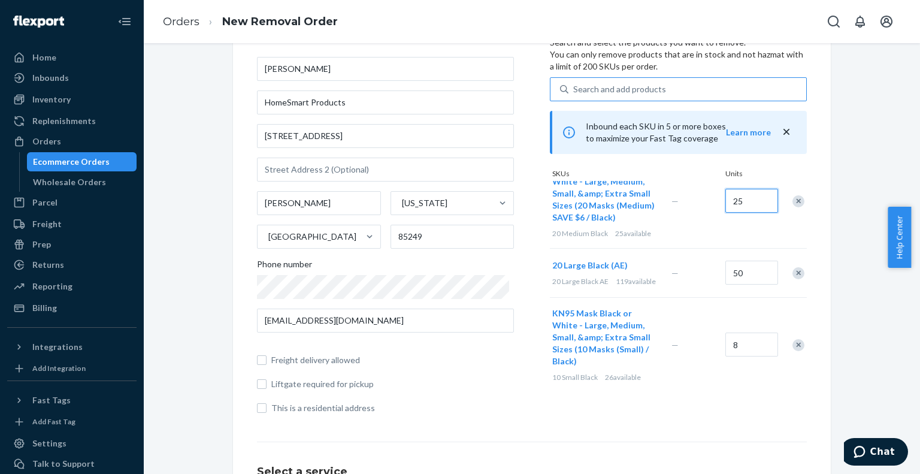
scroll to position [22, 0]
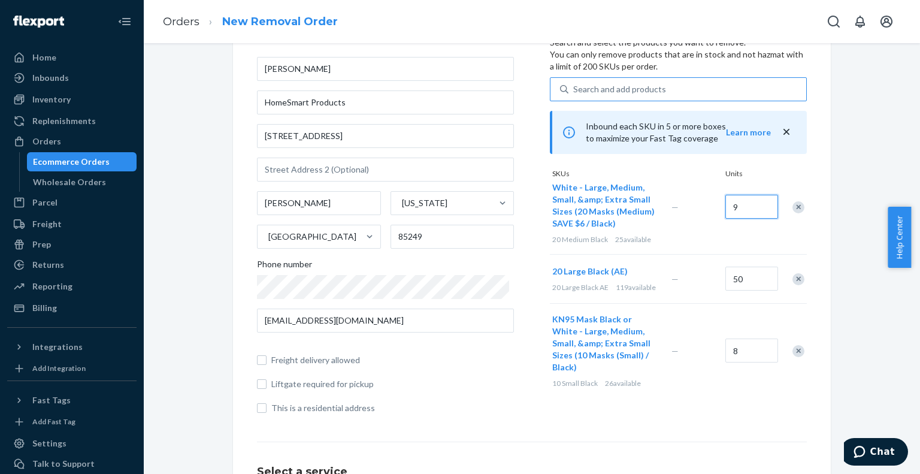
type input "9"
click at [792, 208] on div "Remove Item" at bounding box center [798, 207] width 12 height 12
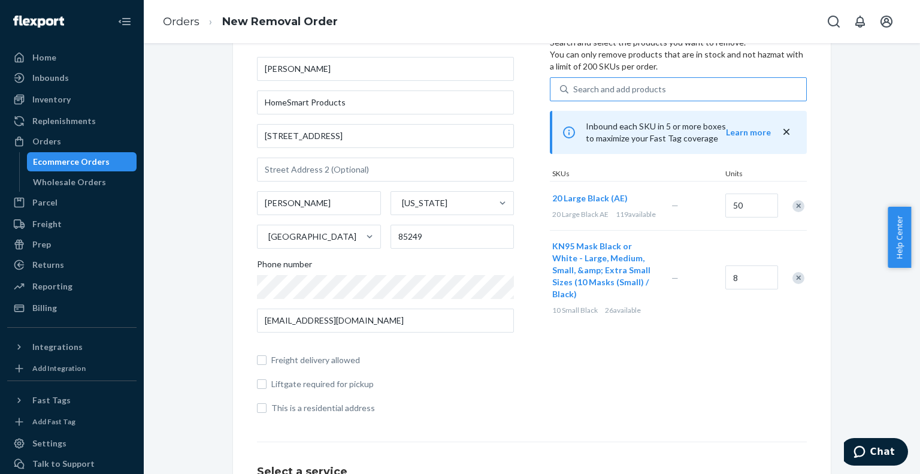
click at [796, 273] on div "Remove Item" at bounding box center [798, 278] width 12 height 12
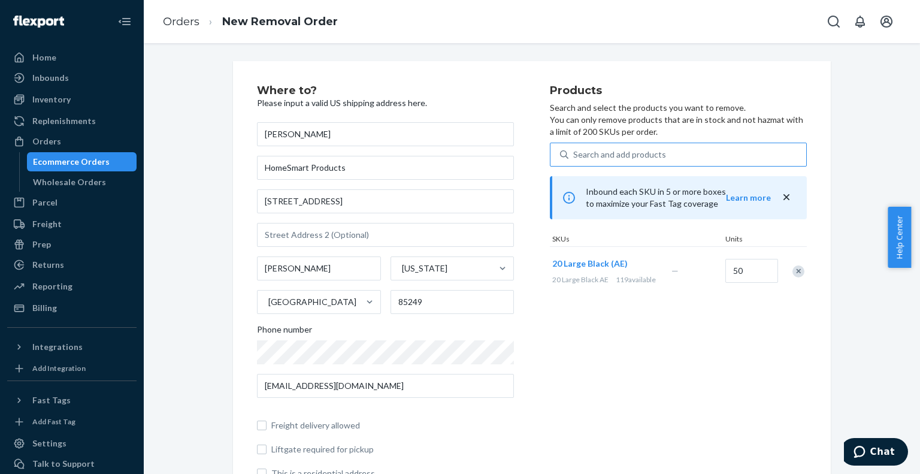
click at [616, 150] on div "Search and add products" at bounding box center [619, 155] width 93 height 12
click at [574, 150] on input "Search and add products" at bounding box center [573, 155] width 1 height 12
paste input "D86CYW4MPTS"
type input "D86CYW4MPTS"
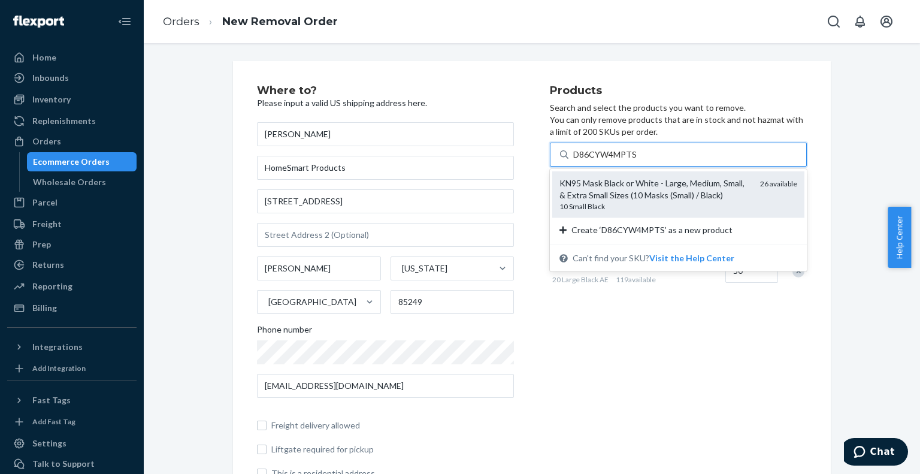
click at [623, 190] on div "KN95 Mask Black or White - Large, Medium, Small, & Extra Small Sizes (10 Masks …" at bounding box center [654, 189] width 191 height 24
click at [623, 161] on input "D86CYW4MPTS" at bounding box center [605, 155] width 64 height 12
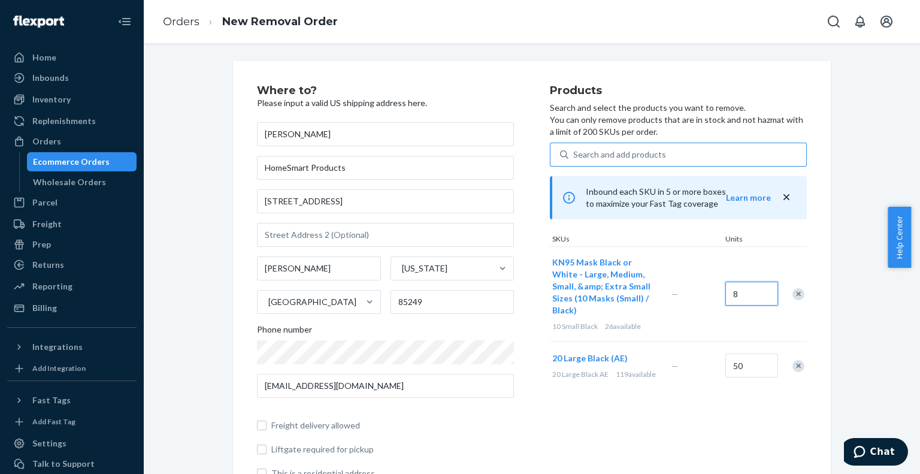
type input "8"
click at [851, 223] on div "Where to? Please input a valid US shipping address here. Bill Nagy HomeSmart Pr…" at bounding box center [532, 426] width 758 height 730
click at [684, 157] on div "Search and add products" at bounding box center [687, 155] width 238 height 22
click at [574, 157] on input "Search and add products" at bounding box center [573, 155] width 1 height 12
paste input "DHMF8BWUAX4"
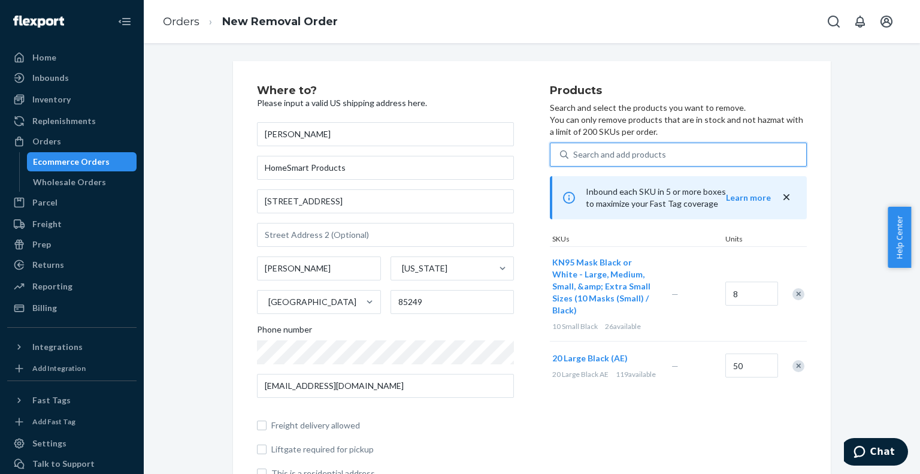
type input "DHMF8BWUAX4"
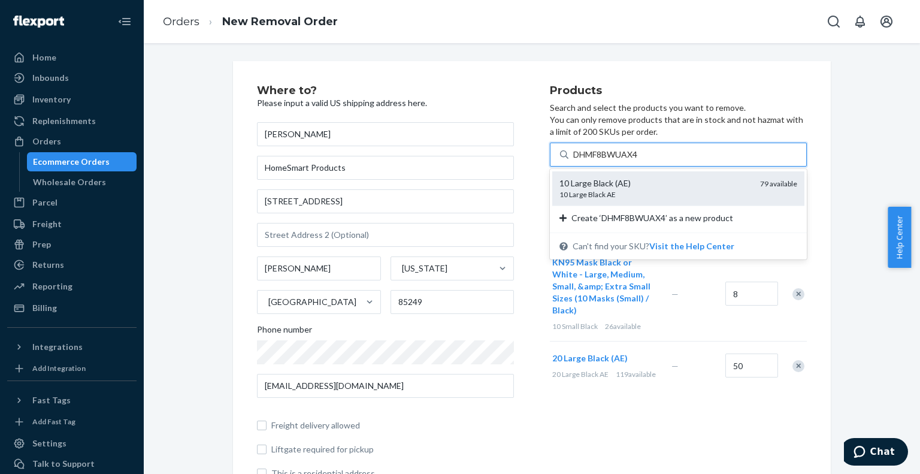
click at [654, 186] on div "10 Large Black (AE)" at bounding box center [654, 183] width 191 height 12
click at [640, 161] on input "DHMF8BWUAX4" at bounding box center [606, 155] width 67 height 12
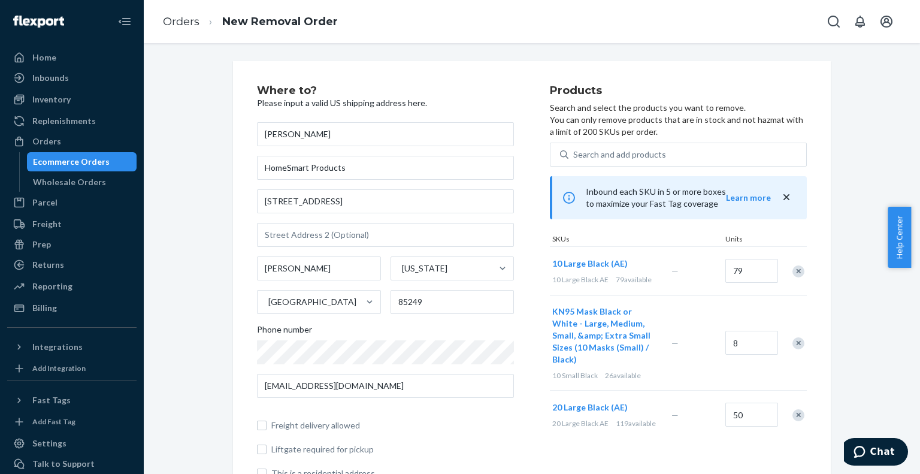
drag, startPoint x: 589, startPoint y: 394, endPoint x: 162, endPoint y: 131, distance: 500.7
click at [162, 132] on div "Where to? Please input a valid US shipping address here. Bill Nagy HomeSmart Pr…" at bounding box center [532, 426] width 758 height 730
click at [794, 271] on div "Remove Item" at bounding box center [798, 271] width 12 height 12
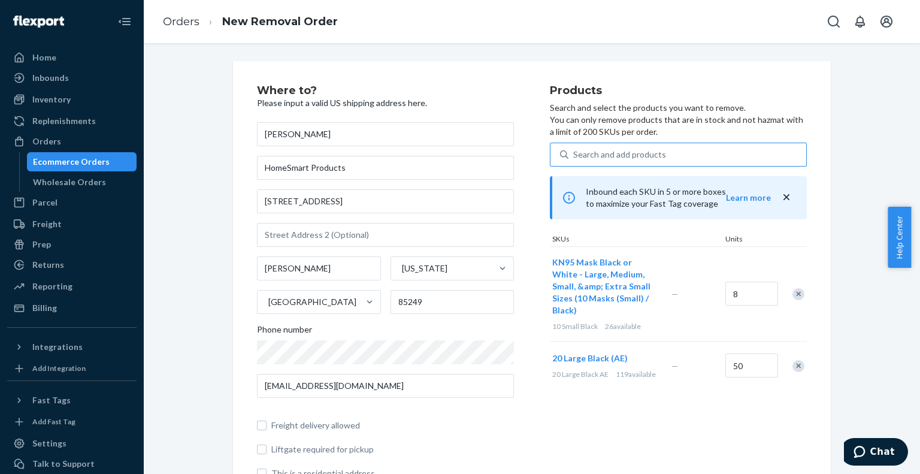
click at [635, 154] on div "Search and add products" at bounding box center [619, 155] width 93 height 12
click at [574, 154] on input "Search and add products" at bounding box center [573, 155] width 1 height 12
paste input "D6T4GTDKTV9"
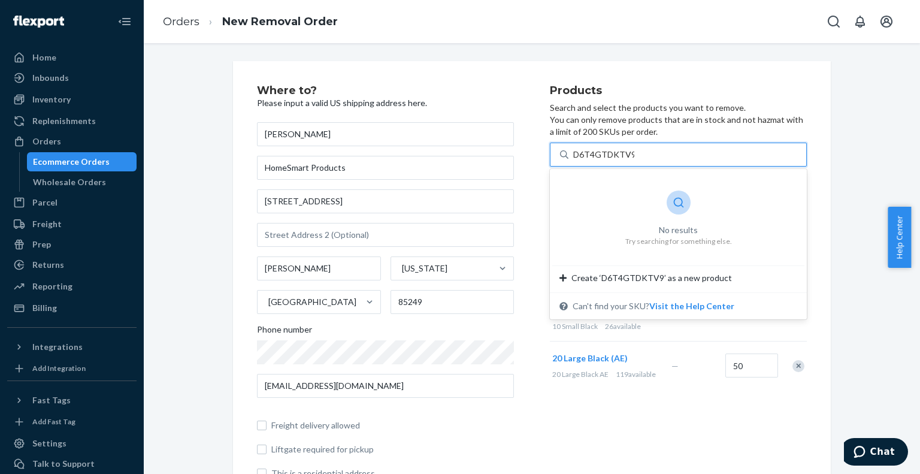
type input "D6T4GTDKTV9"
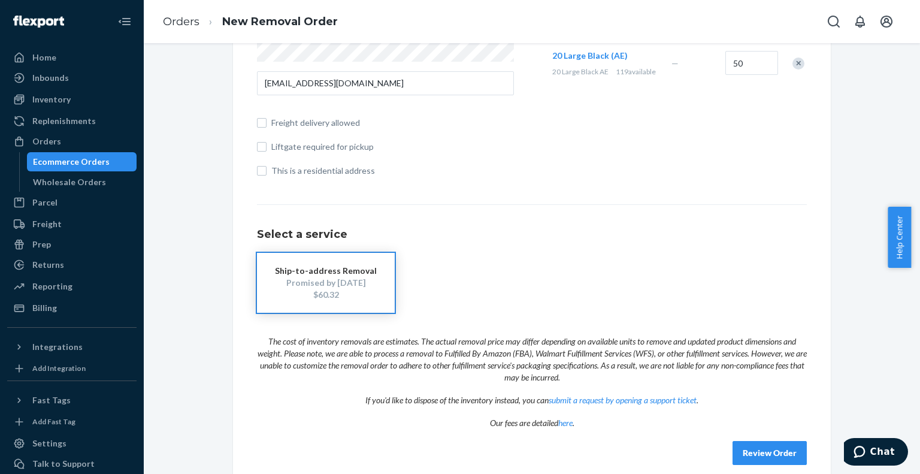
scroll to position [317, 0]
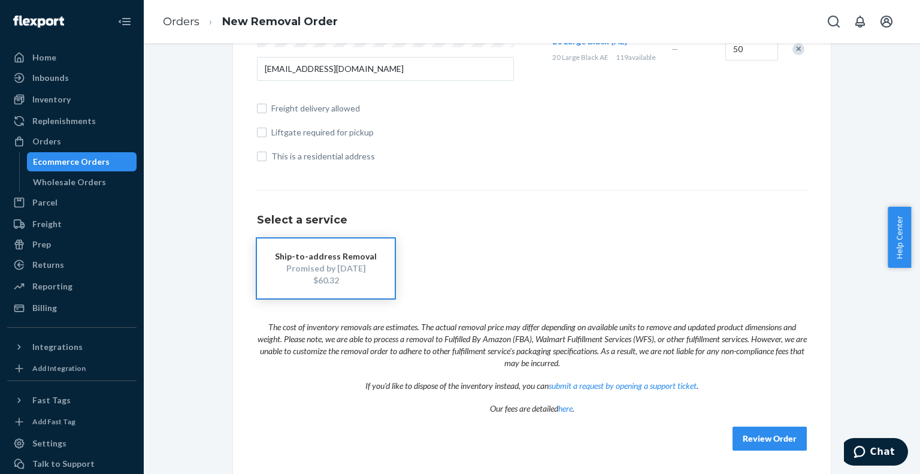
click at [747, 435] on button "Review Order" at bounding box center [770, 438] width 74 height 24
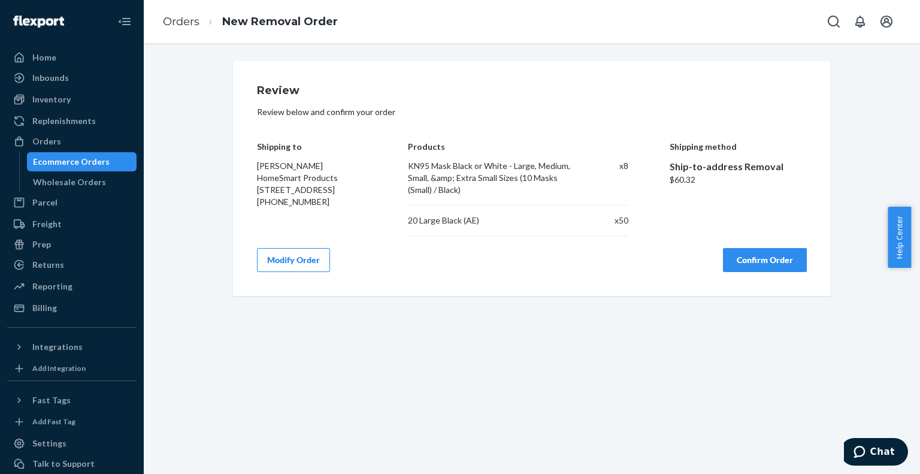
scroll to position [0, 0]
click at [742, 258] on button "Confirm Order" at bounding box center [765, 260] width 84 height 24
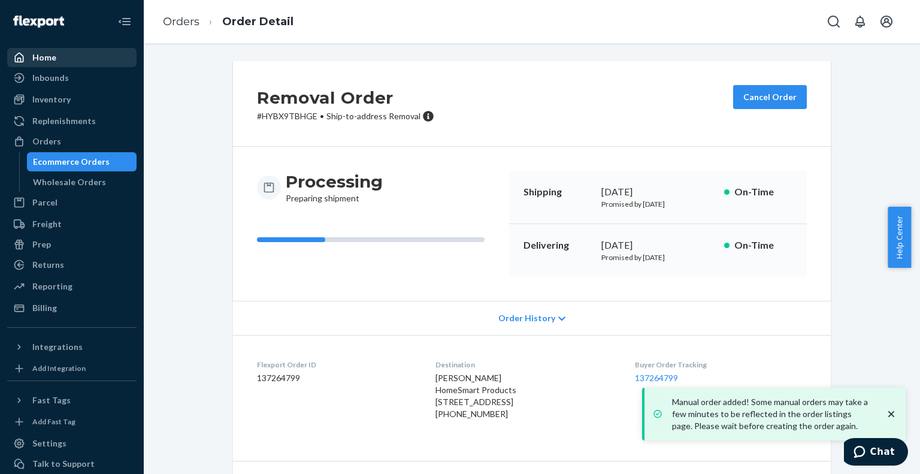
click at [53, 55] on div "Home" at bounding box center [44, 58] width 24 height 12
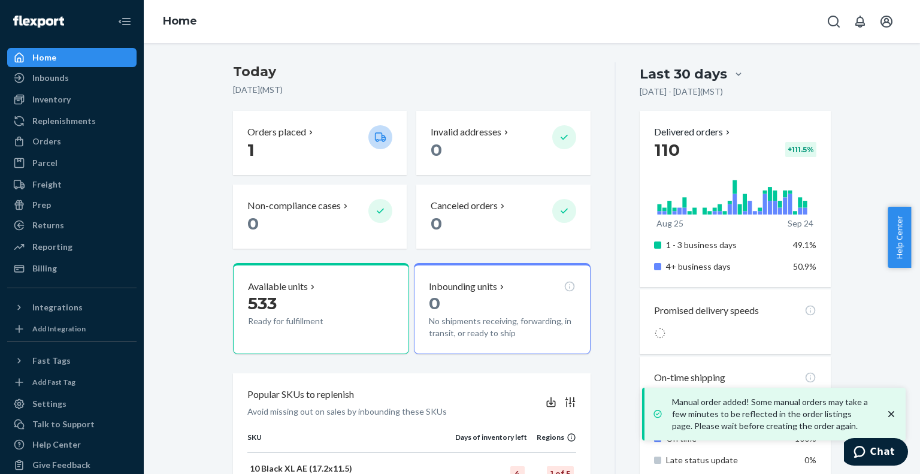
scroll to position [180, 0]
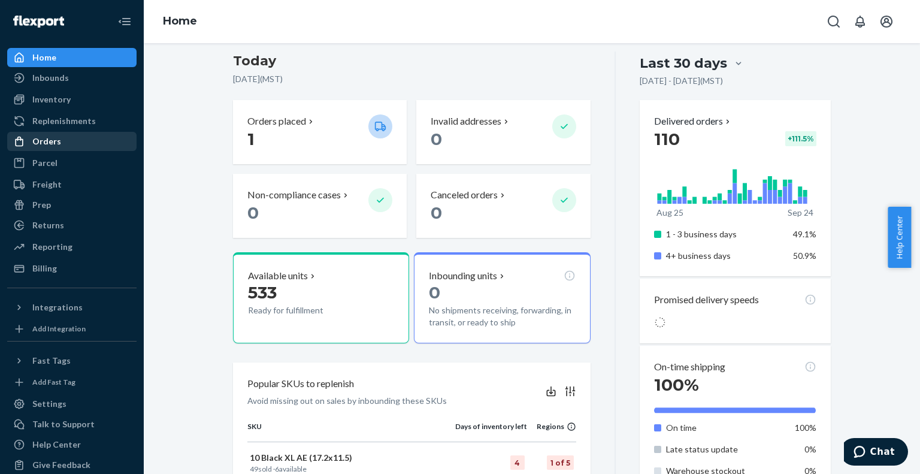
click at [38, 144] on div "Orders" at bounding box center [46, 141] width 29 height 12
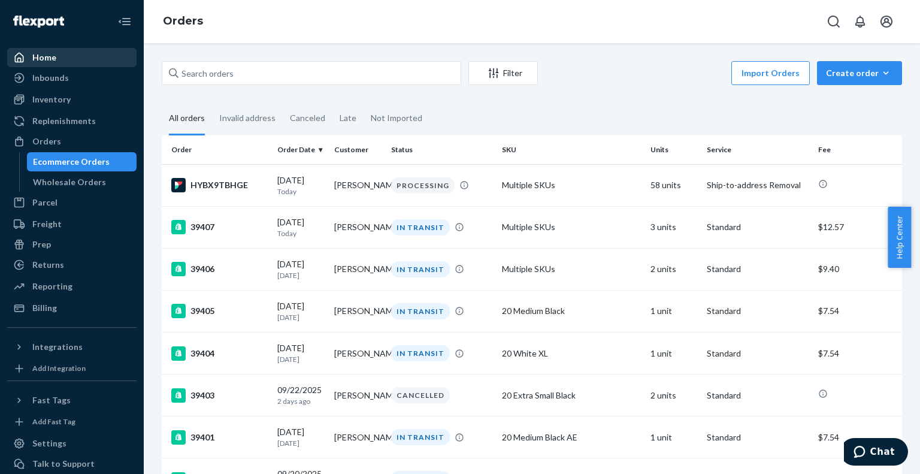
click at [55, 55] on div "Home" at bounding box center [44, 58] width 24 height 12
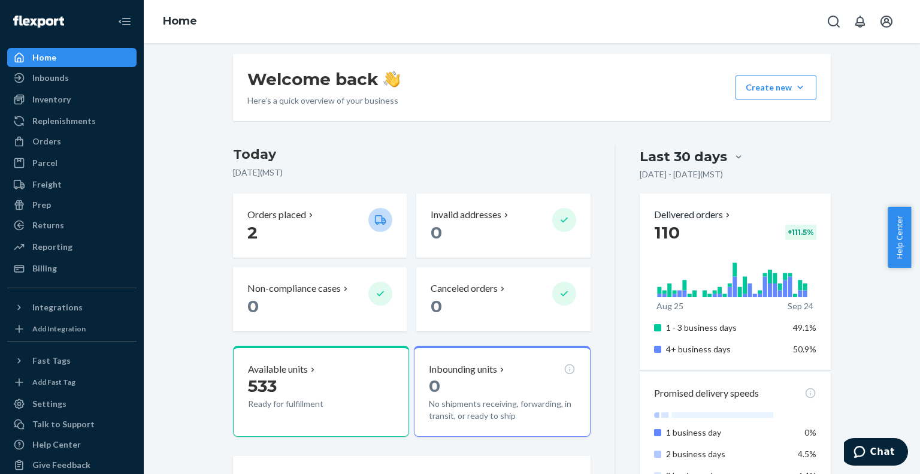
scroll to position [180, 0]
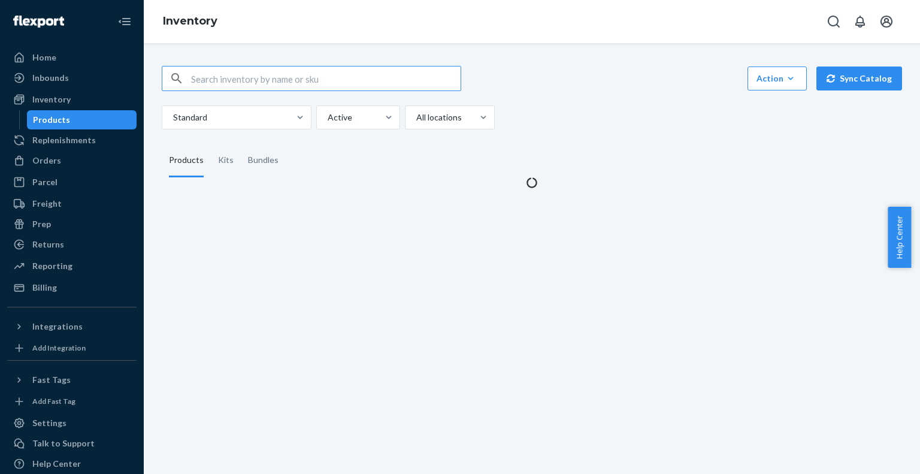
click at [196, 78] on input "text" at bounding box center [326, 78] width 270 height 24
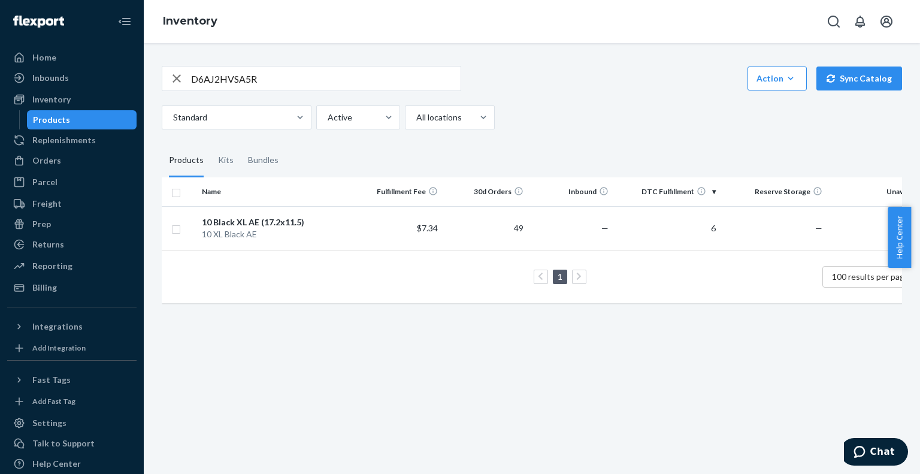
click at [207, 78] on input "D6AJ2HVSA5R" at bounding box center [326, 78] width 270 height 24
paste input "VS2GYZHBRB"
type input "DVS2GYZHBRB"
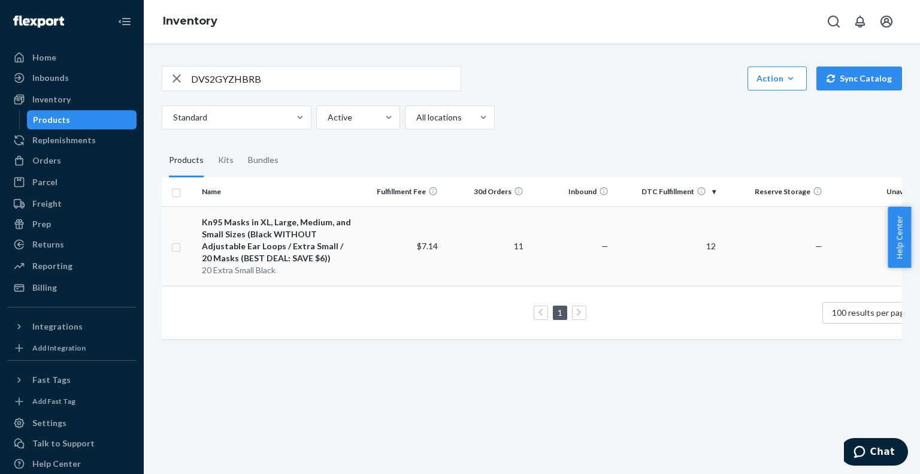
click at [277, 256] on div "Kn95 Masks in XL, Large, Medium, and Small Sizes (Black WITHOUT Adjustable Ear …" at bounding box center [277, 240] width 150 height 48
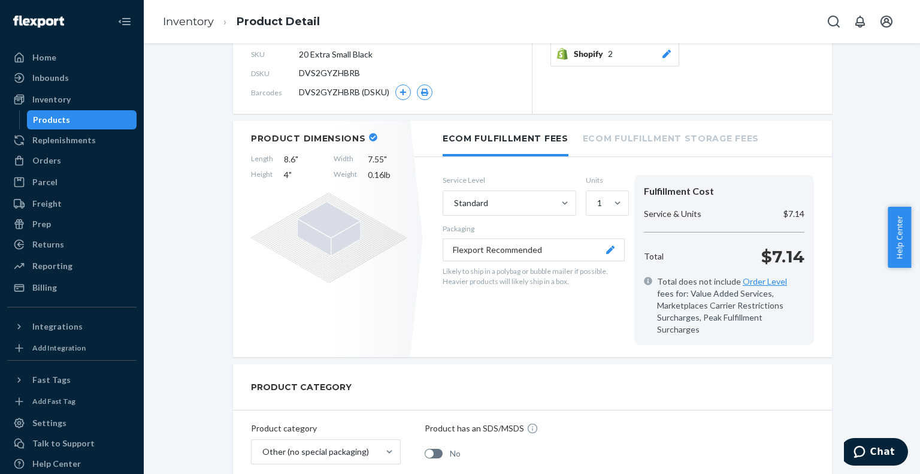
scroll to position [41, 0]
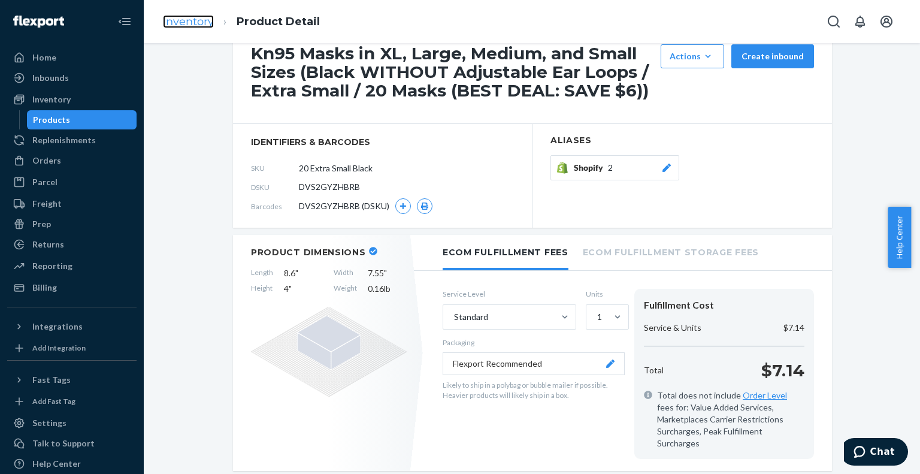
click at [189, 22] on link "Inventory" at bounding box center [188, 21] width 51 height 13
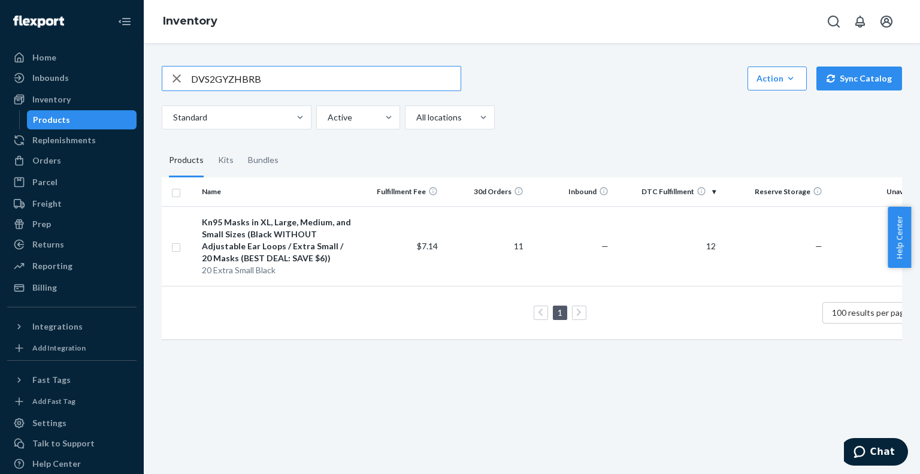
click at [182, 83] on icon "button" at bounding box center [177, 78] width 14 height 24
click at [240, 82] on input "text" at bounding box center [326, 78] width 270 height 24
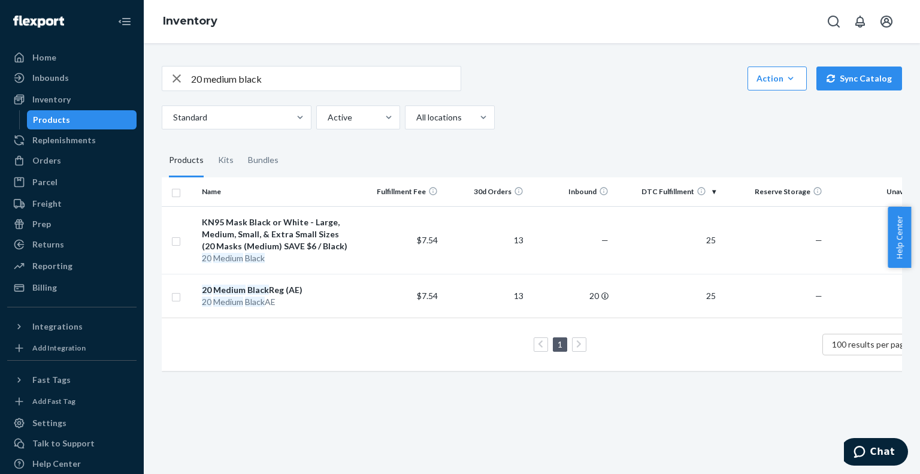
click at [212, 81] on input "20 medium black" at bounding box center [326, 78] width 270 height 24
paste input "Large White"
type input "20 Large White"
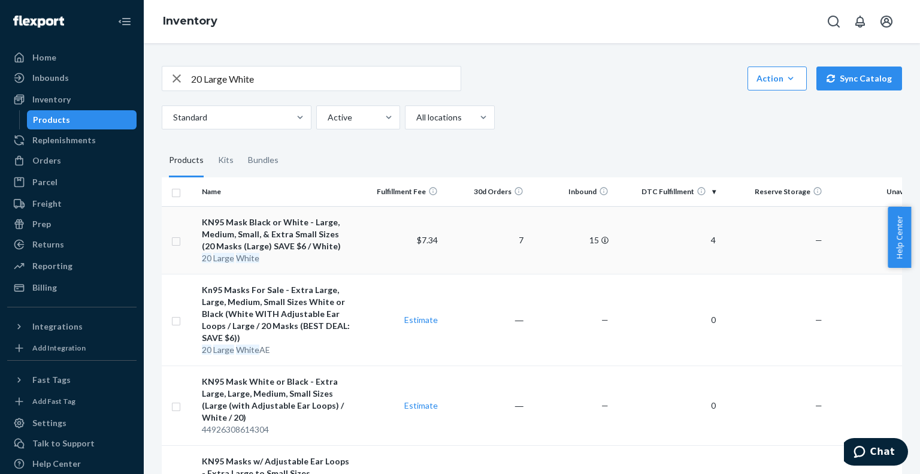
click at [271, 231] on div "KN95 Mask Black or White - Large, Medium, Small, & Extra Small Sizes (20 Masks …" at bounding box center [277, 234] width 150 height 36
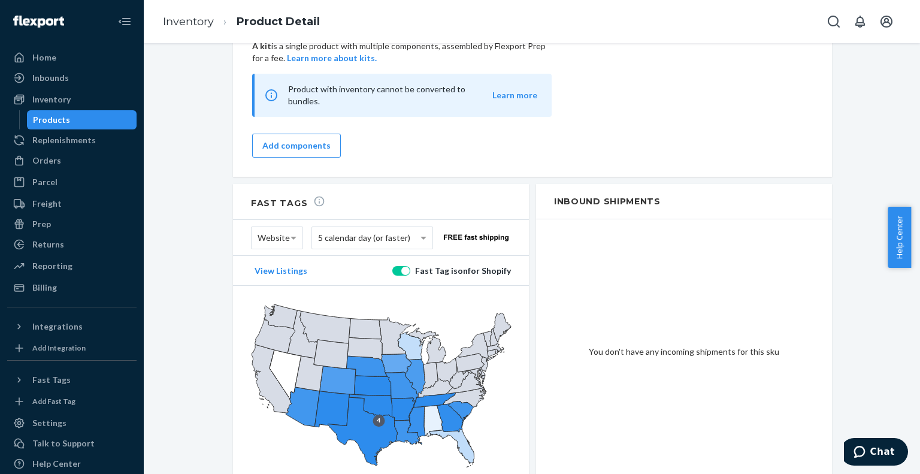
scroll to position [1059, 0]
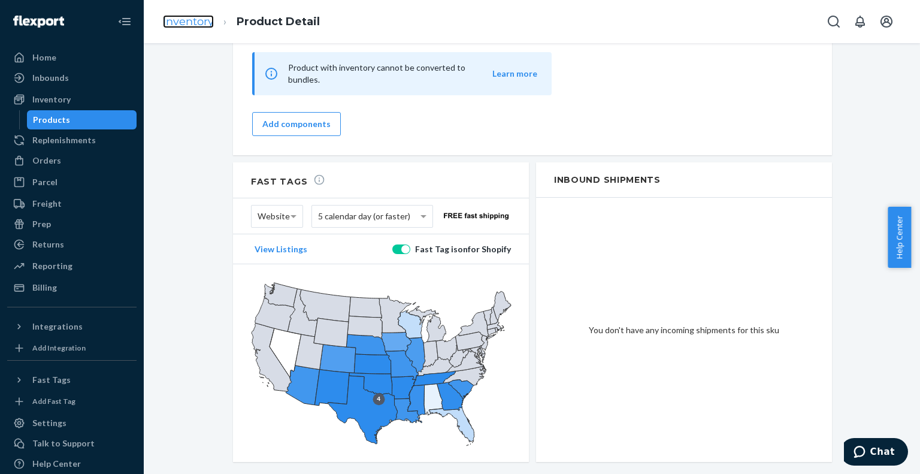
click at [174, 19] on link "Inventory" at bounding box center [188, 21] width 51 height 13
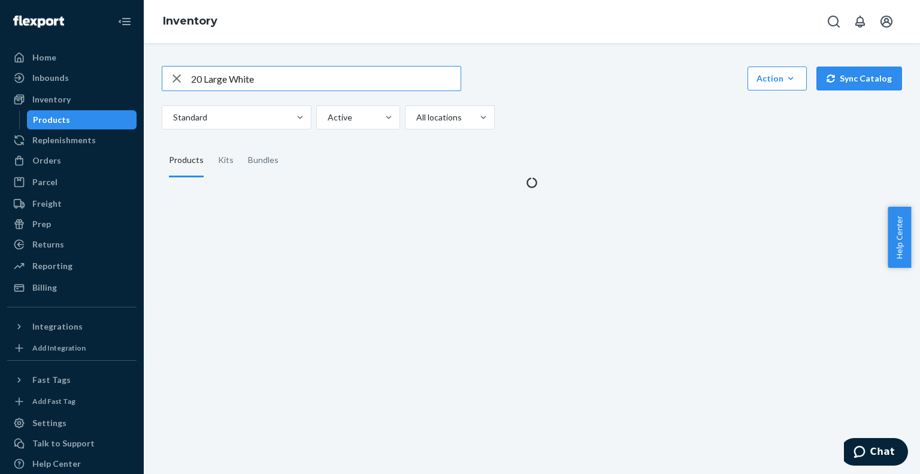
click at [215, 80] on input "20 Large White" at bounding box center [326, 78] width 270 height 24
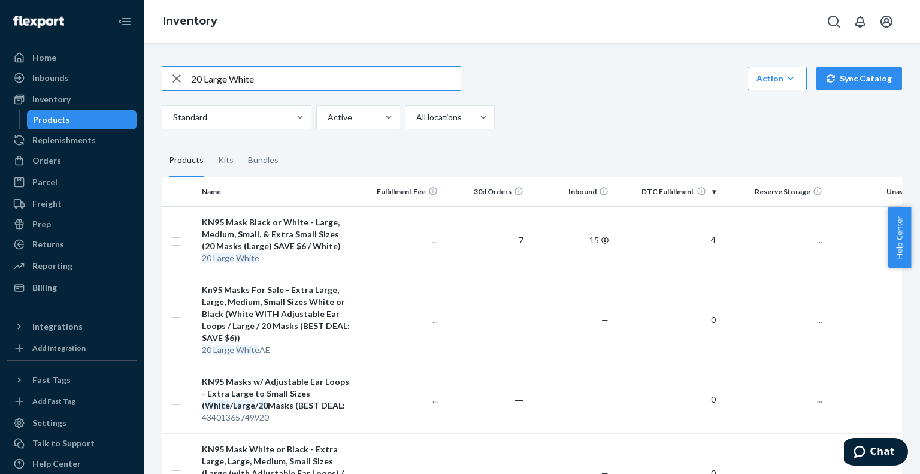
click at [215, 80] on input "20 Large White" at bounding box center [326, 78] width 270 height 24
type input "50 Large Black AE"
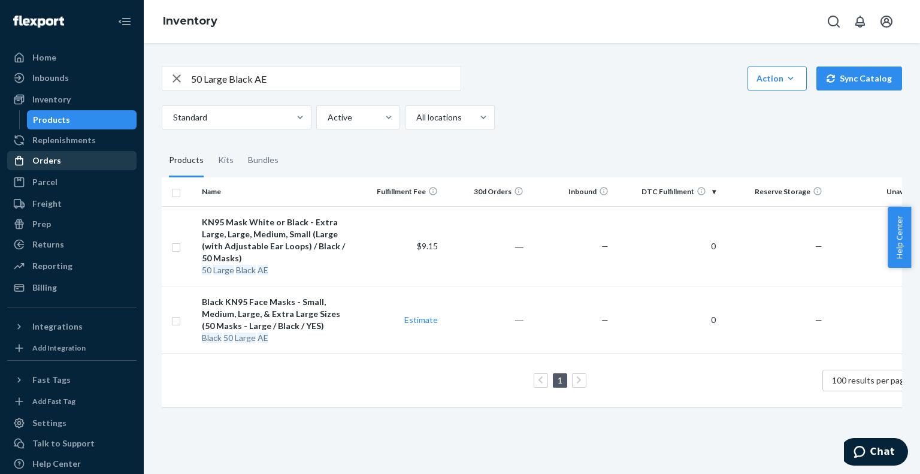
click at [47, 165] on div "Orders" at bounding box center [46, 161] width 29 height 12
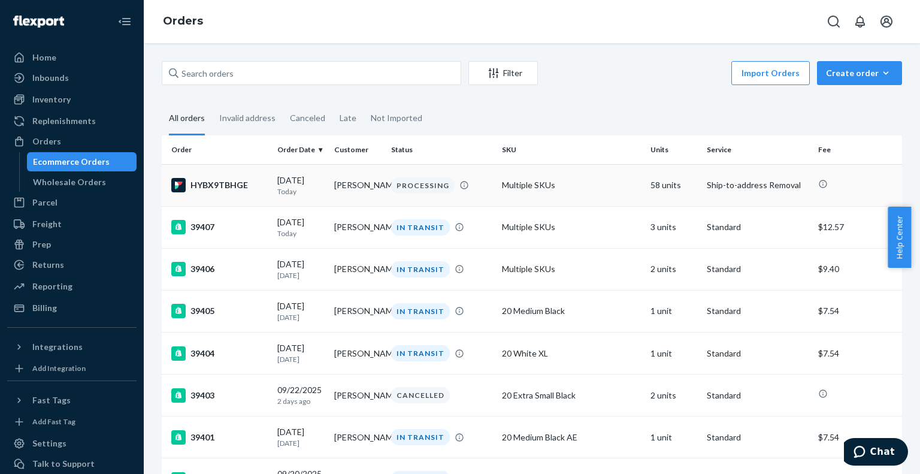
click at [336, 184] on td "[PERSON_NAME]" at bounding box center [357, 185] width 57 height 42
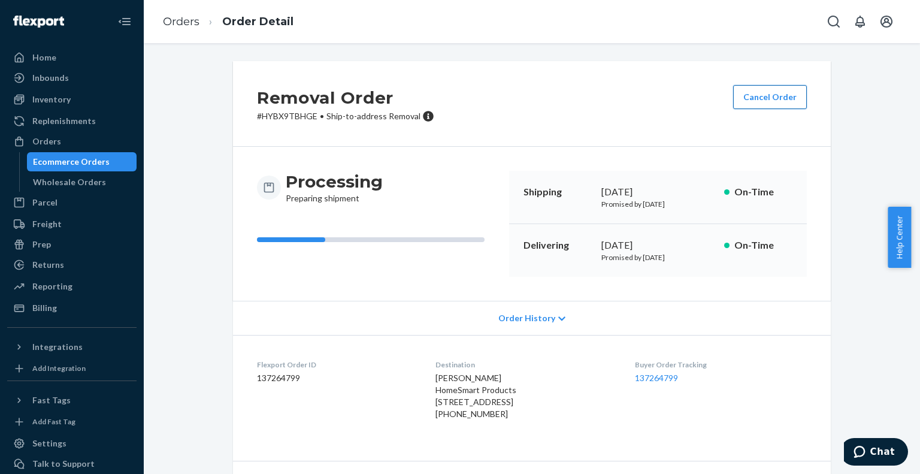
click at [758, 101] on button "Cancel Order" at bounding box center [770, 97] width 74 height 24
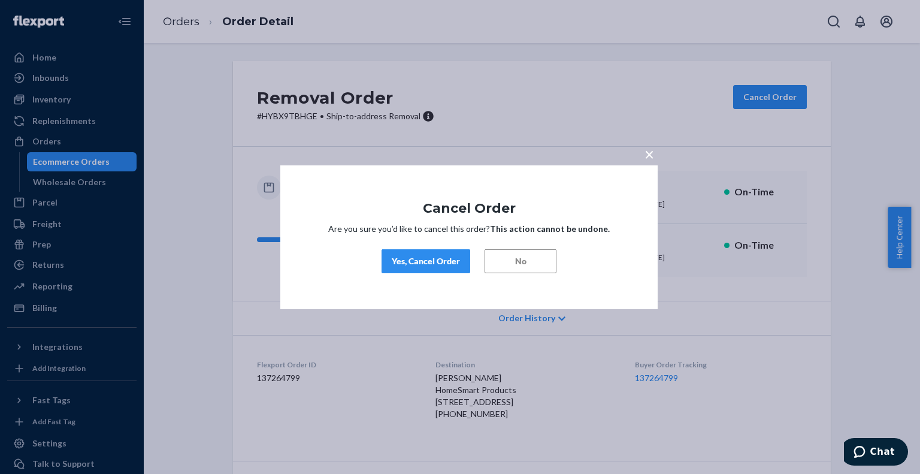
click at [436, 261] on div "Yes, Cancel Order" at bounding box center [426, 261] width 68 height 12
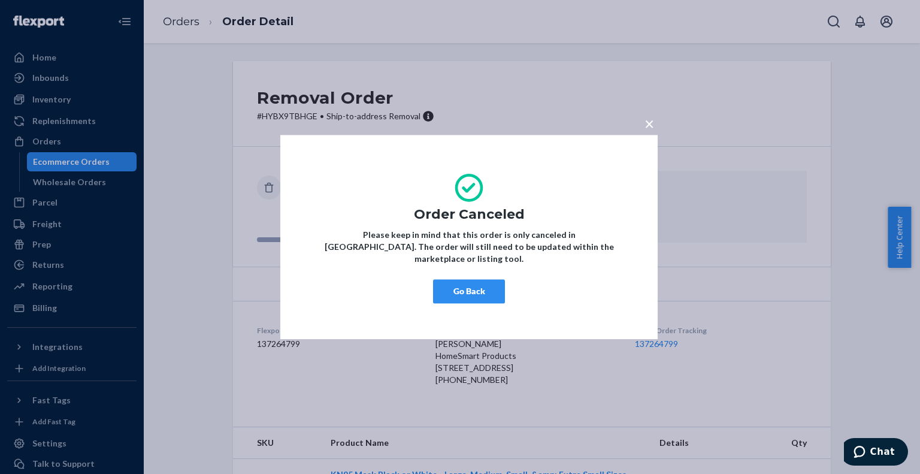
click at [486, 282] on button "Go Back" at bounding box center [469, 291] width 72 height 24
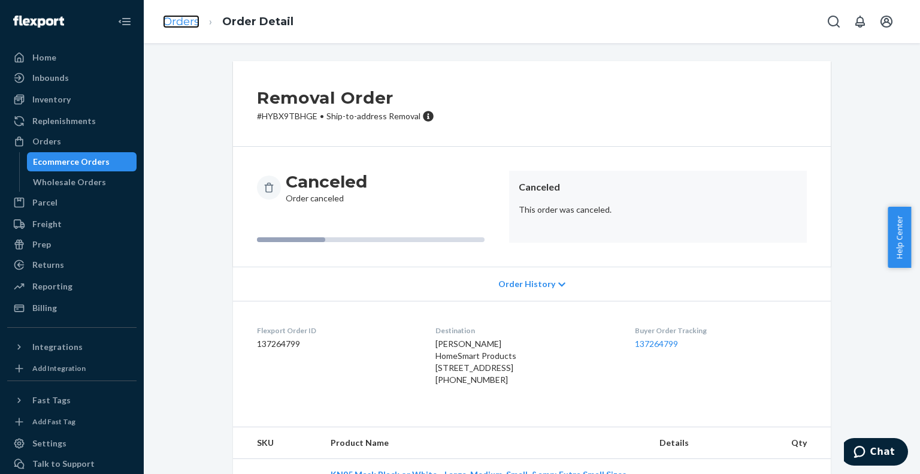
click at [185, 16] on link "Orders" at bounding box center [181, 21] width 37 height 13
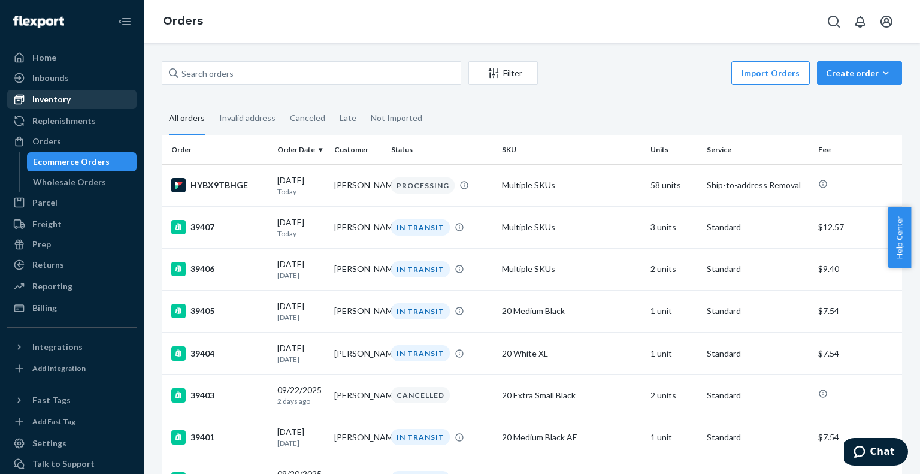
click at [60, 107] on div "Inventory" at bounding box center [71, 99] width 127 height 17
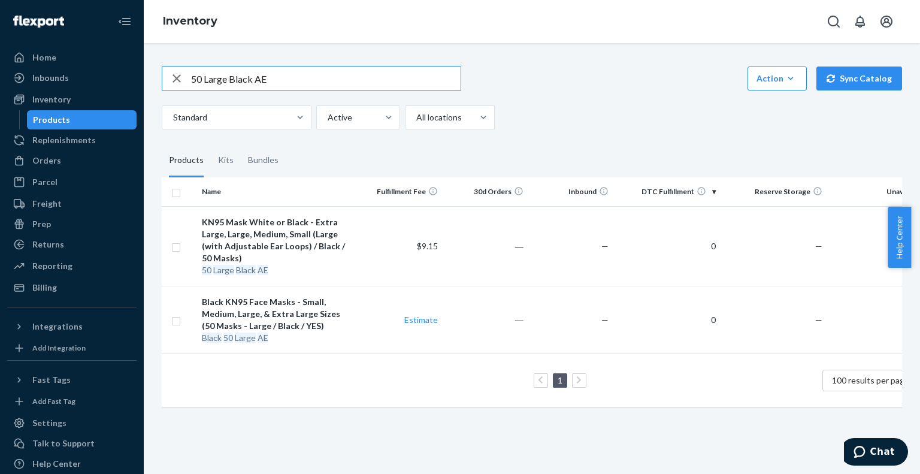
click at [205, 83] on input "50 Large Black AE" at bounding box center [326, 78] width 270 height 24
paste input "20 Large Black"
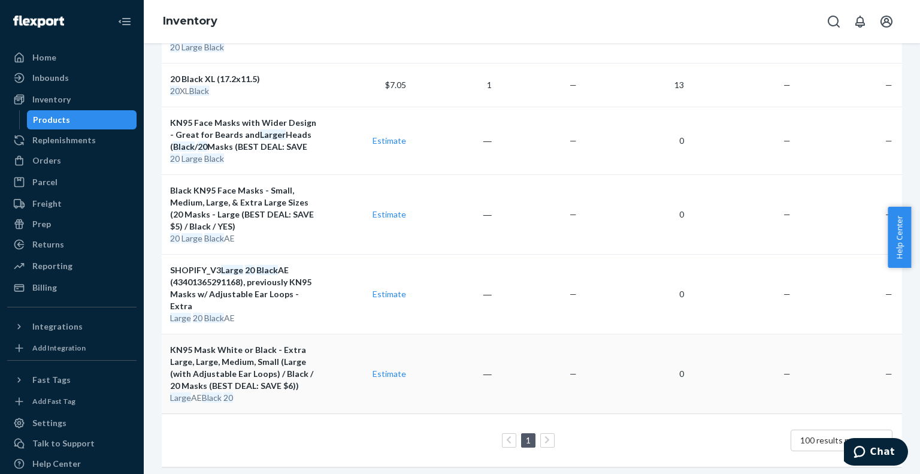
scroll to position [15, 0]
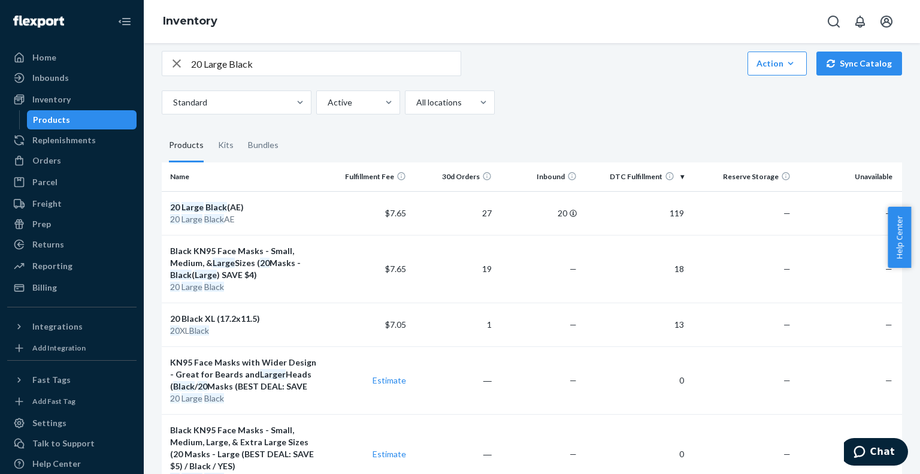
click at [208, 66] on input "20 Large Black" at bounding box center [326, 64] width 270 height 24
paste input "Small Black AE"
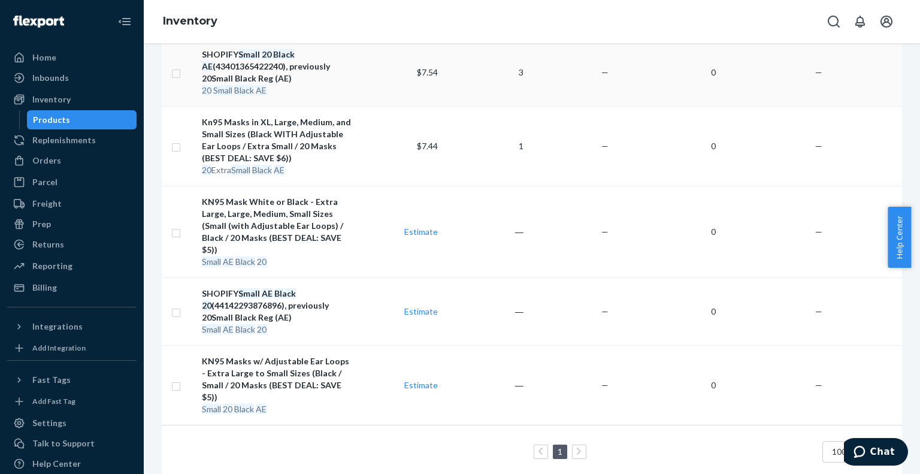
scroll to position [0, 0]
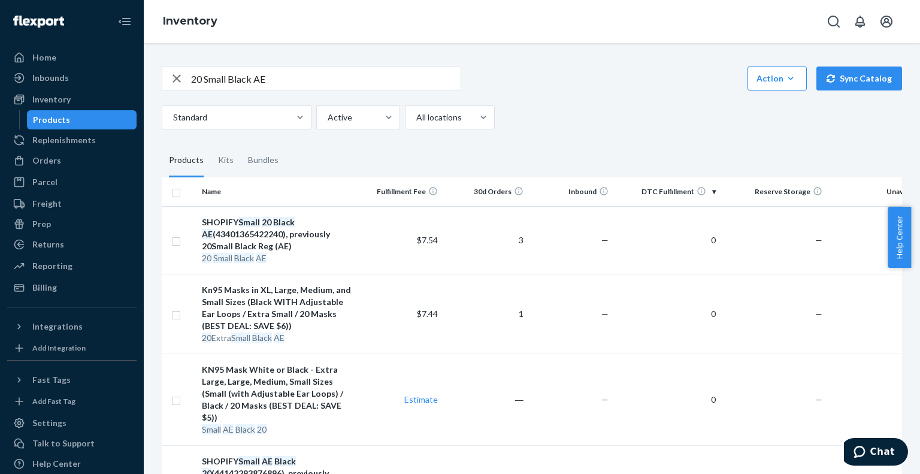
click at [220, 78] on input "20 Small Black AE" at bounding box center [326, 78] width 270 height 24
paste input "Medium"
type input "20 Medium Black AE"
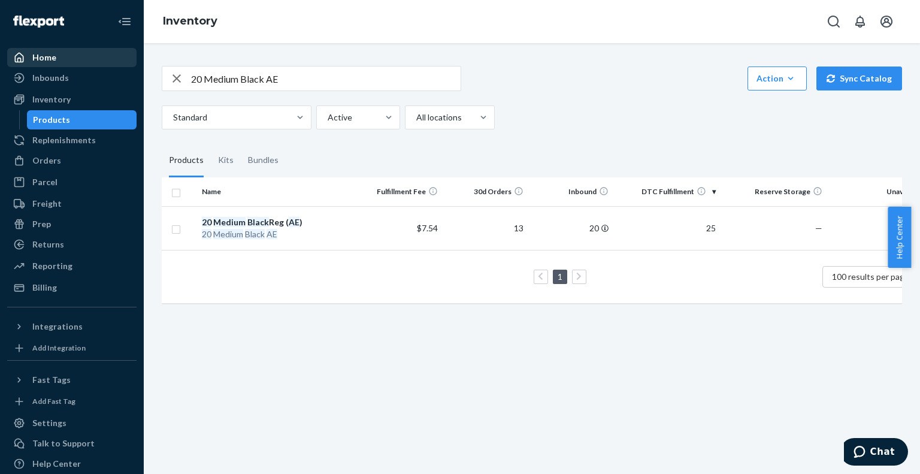
drag, startPoint x: 51, startPoint y: 64, endPoint x: 57, endPoint y: 59, distance: 8.1
click at [51, 64] on div "Home" at bounding box center [71, 57] width 127 height 17
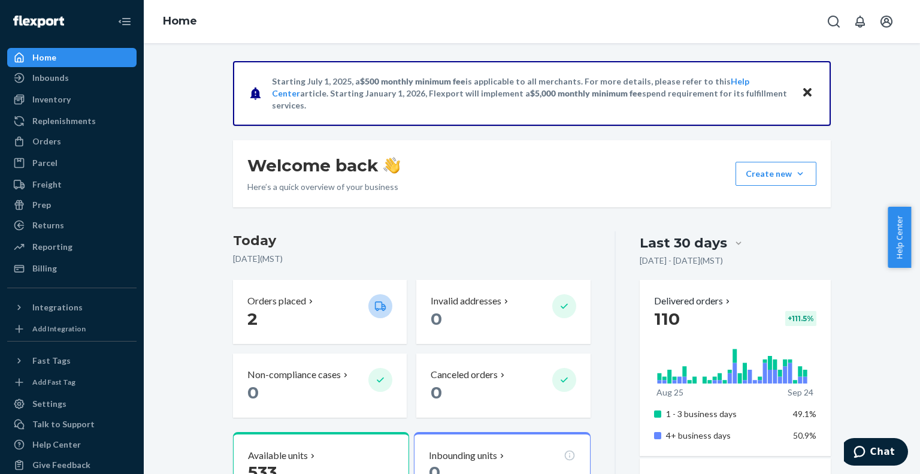
click at [728, 244] on div at bounding box center [739, 243] width 22 height 12
click at [667, 243] on input "Last 30 days" at bounding box center [667, 243] width 0 height 0
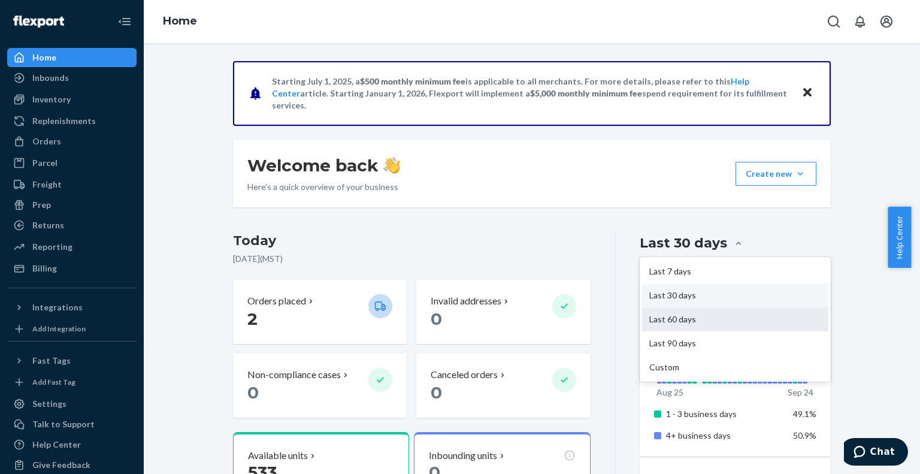
click at [709, 320] on div "Last 60 days" at bounding box center [735, 319] width 186 height 24
click at [667, 243] on input "option Last 60 days focused, 3 of 5. 5 results available. Use Up and Down to ch…" at bounding box center [667, 243] width 0 height 0
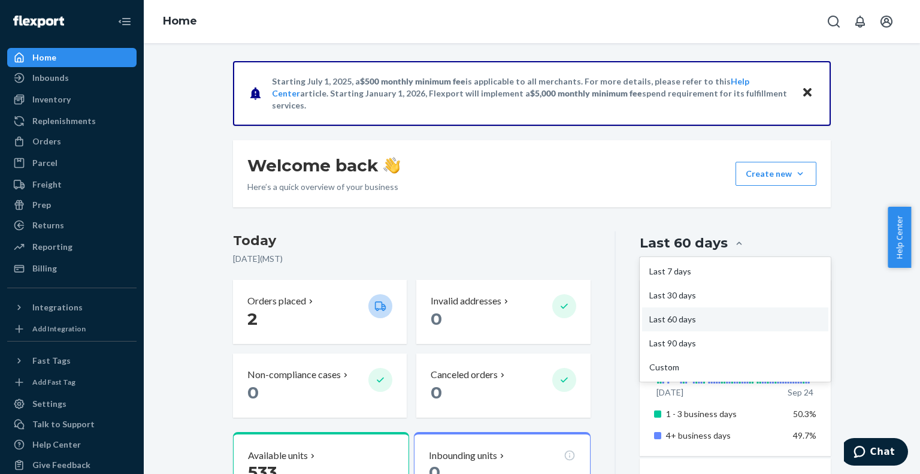
click at [695, 247] on div "Last 60 days" at bounding box center [684, 243] width 88 height 19
click at [668, 243] on input "option Last 60 days, selected. option Last 60 days focused, 3 of 5. 5 results a…" at bounding box center [668, 243] width 0 height 0
click at [709, 292] on div "Last 30 days" at bounding box center [735, 295] width 186 height 24
click at [668, 243] on input "option Last 60 days, selected. option Last 30 days focused, 2 of 5. 5 results a…" at bounding box center [668, 243] width 0 height 0
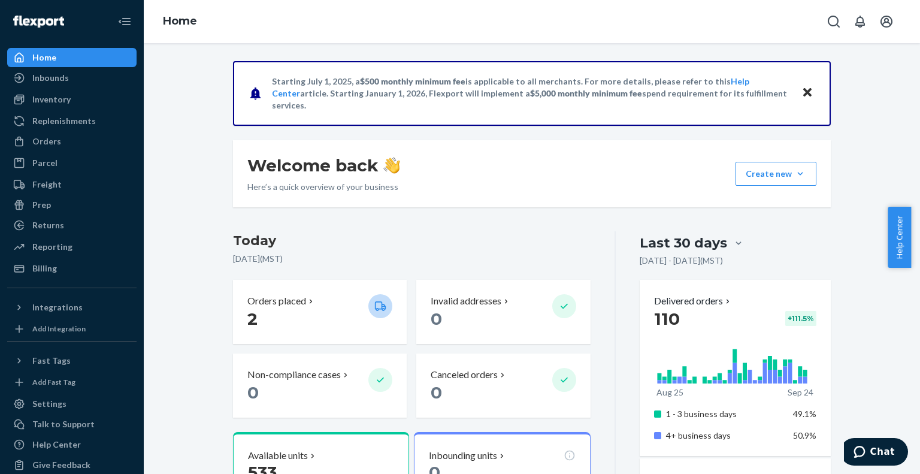
click at [671, 244] on div "Last 30 days" at bounding box center [683, 243] width 87 height 19
click at [667, 243] on input "option Last 30 days, selected. 0 results available. Select is focused , press D…" at bounding box center [667, 243] width 0 height 0
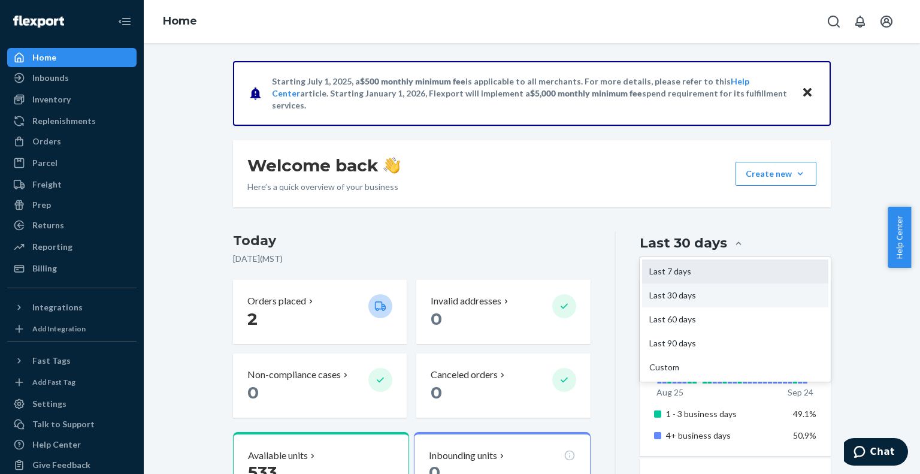
click at [680, 268] on div "Last 7 days" at bounding box center [735, 271] width 186 height 24
click at [667, 243] on input "option Last 30 days, selected. option Last 7 days focused, 1 of 5. 5 results av…" at bounding box center [667, 243] width 0 height 0
